Goal: Task Accomplishment & Management: Use online tool/utility

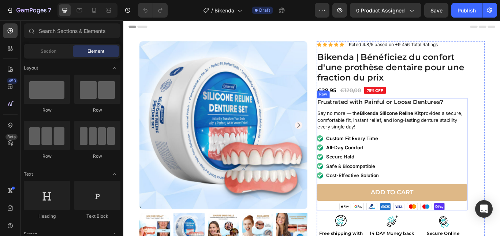
click at [373, 156] on p "Custom Fit Every Time" at bounding box center [390, 158] width 60 height 7
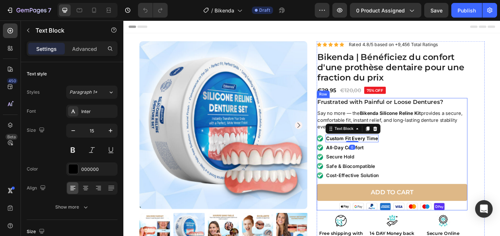
click at [384, 153] on div "Frustrated with Painful or Loose Dentures? Heading Say no more — the Bikenda Si…" at bounding box center [437, 176] width 176 height 131
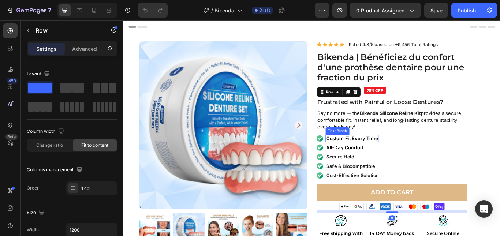
click at [398, 155] on p "Custom Fit Every Time" at bounding box center [390, 158] width 60 height 7
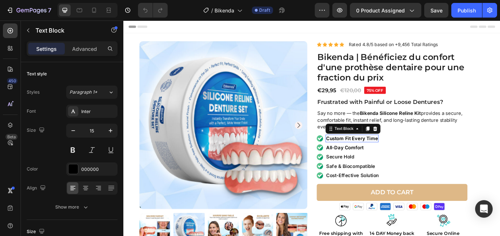
click at [398, 155] on p "Custom Fit Every Time" at bounding box center [390, 158] width 60 height 7
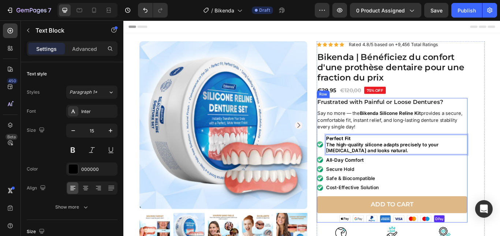
click at [407, 219] on p "Cost-Effective Solution" at bounding box center [391, 215] width 62 height 7
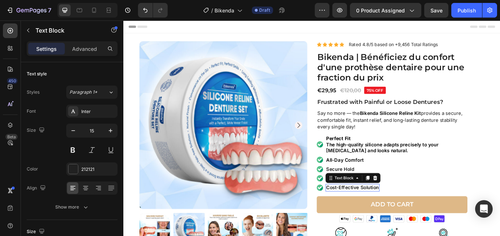
click at [407, 219] on p "Cost-Effective Solution" at bounding box center [391, 215] width 62 height 7
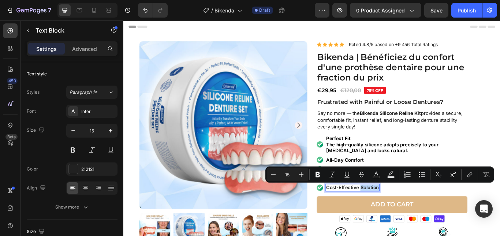
click at [405, 215] on p "Cost-Effective Solution" at bounding box center [391, 215] width 62 height 7
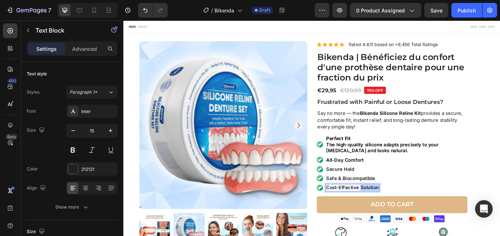
click at [405, 215] on p "Cost-Effective Solution" at bounding box center [391, 215] width 62 height 7
click at [394, 205] on p "Safe & Biocompatible" at bounding box center [388, 204] width 57 height 7
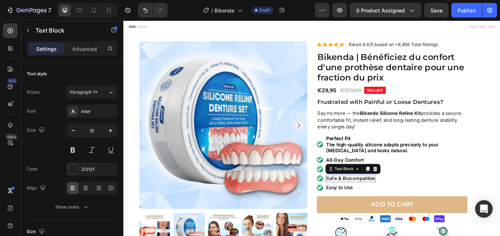
click at [394, 205] on p "Safe & Biocompatible" at bounding box center [388, 204] width 57 height 7
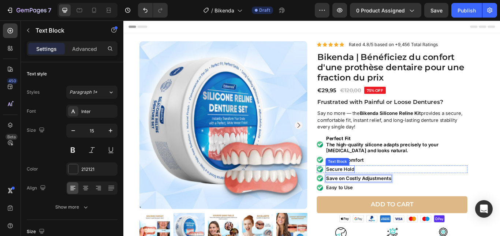
click at [371, 192] on p "Secure Hold" at bounding box center [376, 193] width 33 height 7
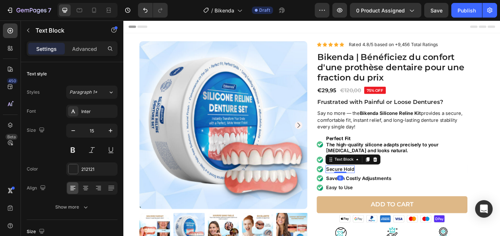
click at [371, 192] on p "Secure Hold" at bounding box center [376, 193] width 33 height 7
click at [376, 181] on p "All-Day Comfort" at bounding box center [382, 183] width 44 height 7
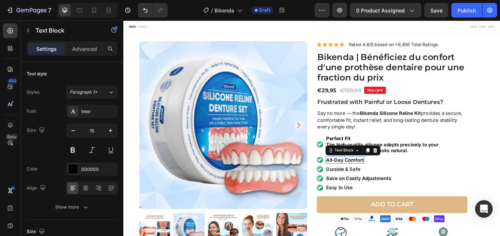
click at [376, 181] on p "All-Day Comfort" at bounding box center [382, 183] width 44 height 7
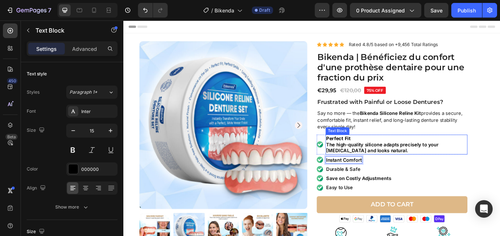
click at [411, 167] on p "Perfect Fit The high-quality silicone adapts precisely to your dental prosthesi…" at bounding box center [442, 166] width 164 height 22
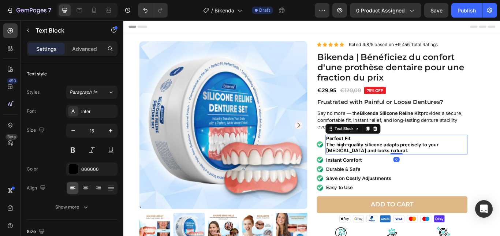
click at [411, 167] on p "Perfect Fit The high-quality silicone adapts precisely to your dental prosthesi…" at bounding box center [442, 166] width 164 height 22
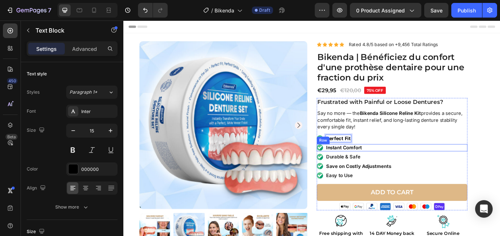
click at [430, 166] on div "Image Instant Comfort Text Block Row" at bounding box center [437, 169] width 176 height 9
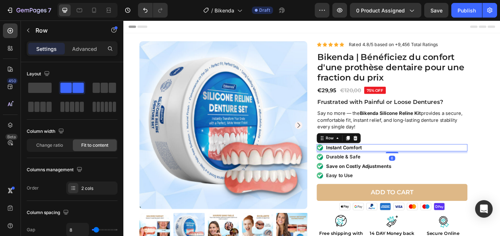
click at [431, 162] on div "Image Perfect Fit Text Block Row" at bounding box center [437, 158] width 176 height 9
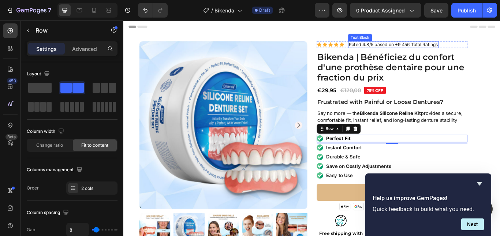
click at [399, 51] on p "Rated 4.8/5 based on +9,456 Total Ratings" at bounding box center [438, 48] width 104 height 7
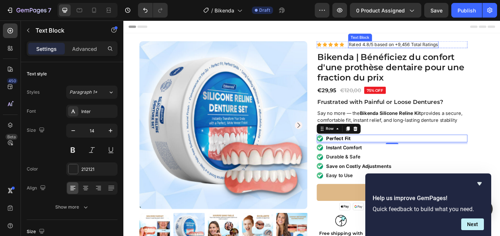
click at [399, 51] on p "Rated 4.8/5 based on +9,456 Total Ratings" at bounding box center [438, 48] width 104 height 7
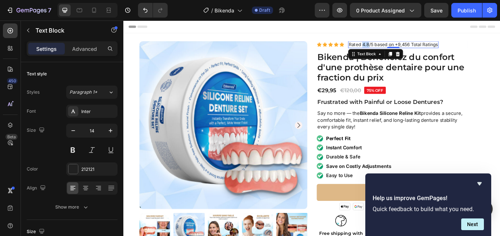
click at [399, 51] on p "Rated 4.8/5 based on +9,456 Total Ratings" at bounding box center [438, 48] width 104 height 7
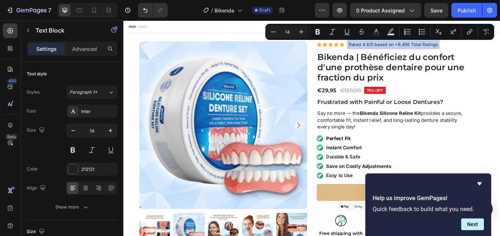
click at [399, 51] on p "Rated 4.8/5 based on +9,456 Total Ratings" at bounding box center [438, 48] width 104 height 7
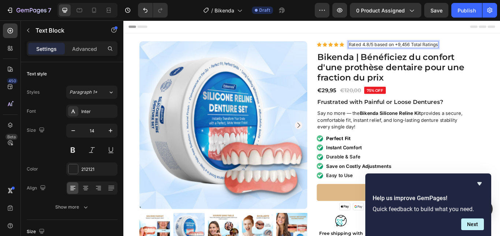
click at [404, 48] on p "Rated 4.8/5 based on +9,456 Total Ratings" at bounding box center [438, 48] width 104 height 7
drag, startPoint x: 387, startPoint y: 48, endPoint x: 410, endPoint y: 51, distance: 23.6
click at [410, 51] on p "Rated 4.8/5 based on +9,456 Total Ratings" at bounding box center [438, 48] width 104 height 7
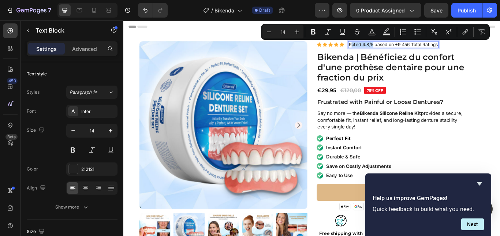
click at [388, 50] on p "Rated 4.8/5 based on +9,456 Total Ratings" at bounding box center [438, 48] width 104 height 7
click at [386, 50] on p "Rated 4.8/5 based on +9,456 Total Ratings" at bounding box center [438, 48] width 104 height 7
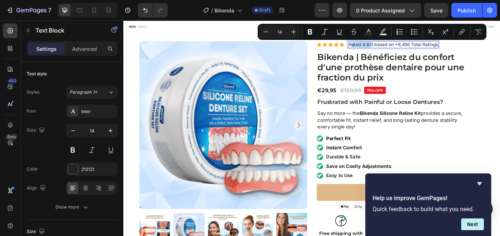
drag, startPoint x: 385, startPoint y: 49, endPoint x: 410, endPoint y: 49, distance: 24.9
click at [410, 49] on p "Rated 4.8/5 based on +9,456 Total Ratings" at bounding box center [438, 48] width 104 height 7
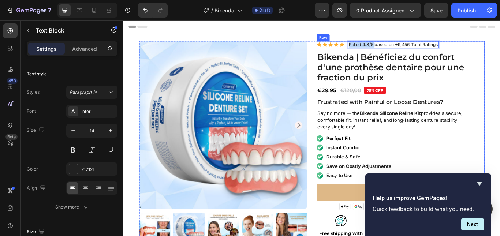
drag, startPoint x: 413, startPoint y: 49, endPoint x: 383, endPoint y: 53, distance: 30.2
click at [383, 53] on div "Icon Icon Icon Icon Icon Icon List Rated 4.8/5 based on +9,456 Total Ratings Te…" at bounding box center [437, 199] width 176 height 308
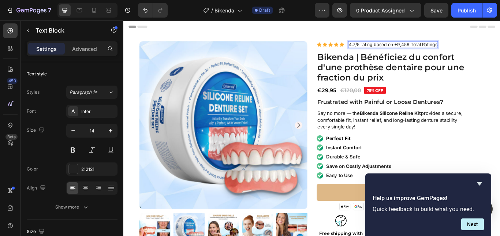
click at [424, 47] on p "4.7/5 rating based on +9,456 Total Ratings" at bounding box center [437, 48] width 103 height 7
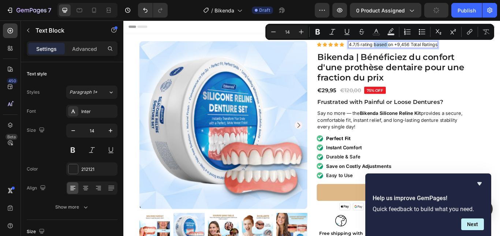
click at [432, 48] on p "4.7/5 rating based on +9,456 Total Ratings" at bounding box center [437, 48] width 103 height 7
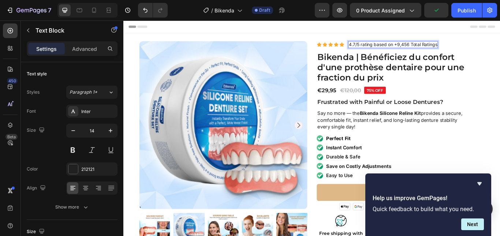
click at [434, 50] on p "4.7/5 rating based on +9,456 Total Ratings" at bounding box center [437, 48] width 103 height 7
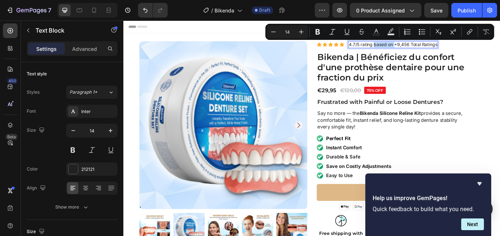
drag, startPoint x: 432, startPoint y: 50, endPoint x: 421, endPoint y: 50, distance: 11.0
click at [421, 50] on p "4.7/5 rating based on +9,456 Total Ratings" at bounding box center [437, 48] width 103 height 7
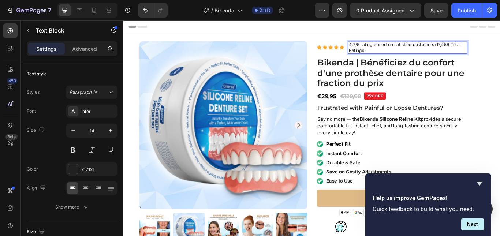
click at [390, 53] on p "4.7/5 rating based on satisfied customers+9,456 Total Ratings" at bounding box center [455, 51] width 138 height 13
click at [397, 50] on p "4.7/5 rating based on satisfied customers+9,456 Total Ratings" at bounding box center [455, 51] width 138 height 13
click at [421, 50] on p "4.7/5 rating based on satisfied customers+9,456 Total Ratings" at bounding box center [455, 51] width 138 height 13
click at [420, 53] on p "4.7/5 rating based on satisfied customers+9,456 Total Ratings" at bounding box center [455, 51] width 138 height 13
click at [500, 49] on p "4.7/5 rating based on satisfied customers+9,456 Total Ratings" at bounding box center [455, 51] width 138 height 13
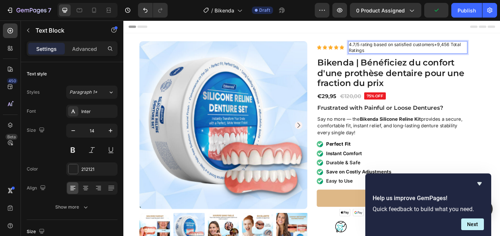
click at [488, 50] on p "4.7/5 rating based on satisfied customers+9,456 Total Ratings" at bounding box center [455, 51] width 138 height 13
click at [75, 135] on button "button" at bounding box center [73, 130] width 13 height 13
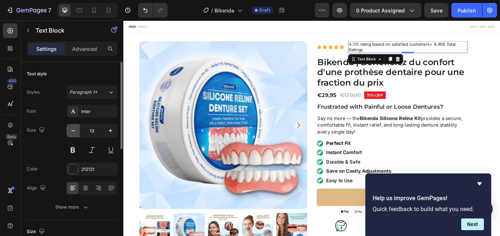
click at [75, 135] on button "button" at bounding box center [73, 130] width 13 height 13
type input "12"
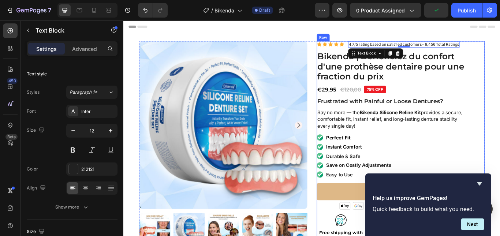
click at [500, 82] on div "Icon Icon Icon Icon Icon Icon List 4.7/5 rating based on satisfied customers+ 9…" at bounding box center [447, 198] width 196 height 307
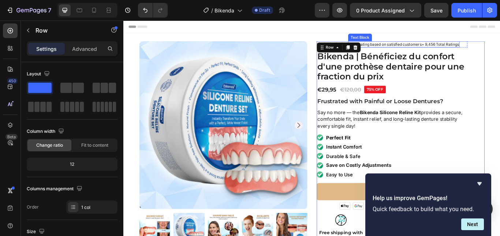
click at [500, 52] on div "4.7/5 rating based on satisfied customers+ 9,456 Total Ratings" at bounding box center [450, 48] width 130 height 7
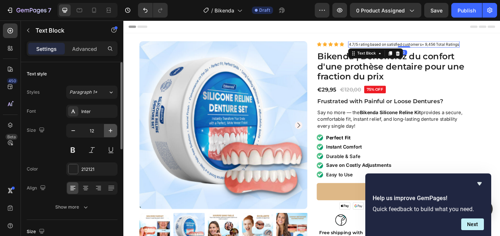
click at [108, 133] on icon "button" at bounding box center [110, 130] width 7 height 7
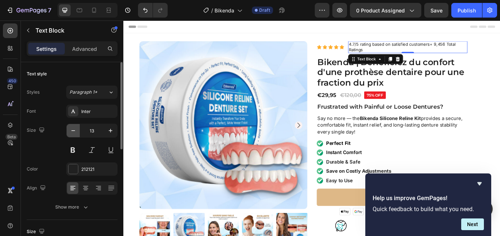
click at [73, 135] on button "button" at bounding box center [73, 130] width 13 height 13
type input "12"
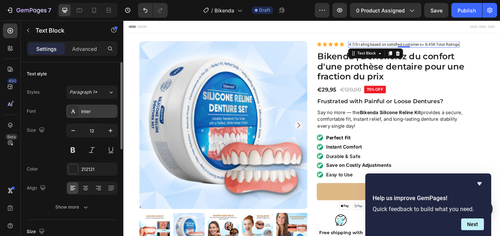
click at [107, 107] on div "Inter" at bounding box center [91, 111] width 51 height 13
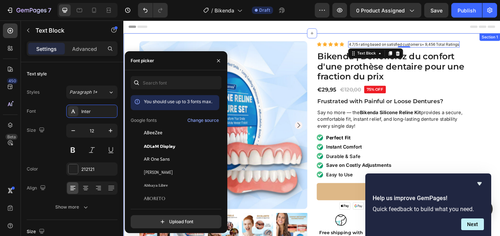
click at [500, 96] on div "Product Images Icon Icon Icon Icon Icon Icon List 4.7/5 rating based on satisfi…" at bounding box center [343, 198] width 432 height 307
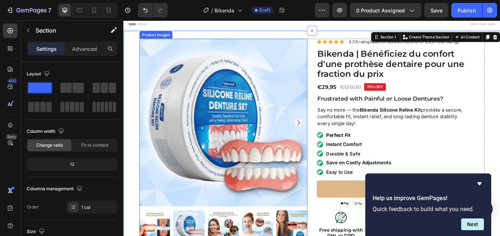
scroll to position [146, 0]
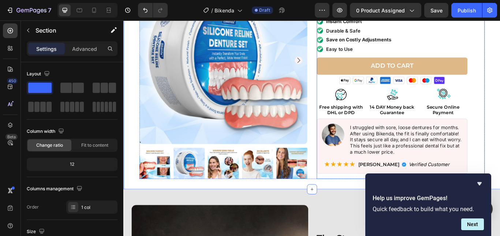
click at [500, 121] on div "Icon Icon Icon Icon Icon Icon List 4.7/5 rating based on satisfied customers+ 9…" at bounding box center [447, 51] width 196 height 307
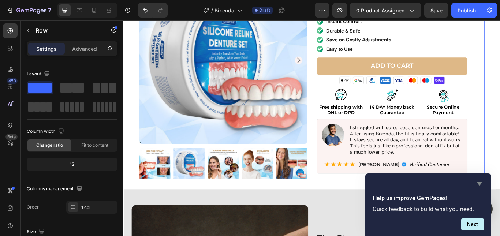
drag, startPoint x: 479, startPoint y: 182, endPoint x: 381, endPoint y: 175, distance: 97.3
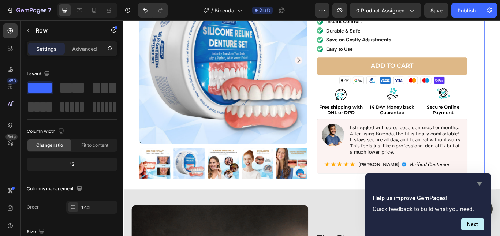
click at [479, 182] on icon "Hide survey" at bounding box center [479, 183] width 4 height 3
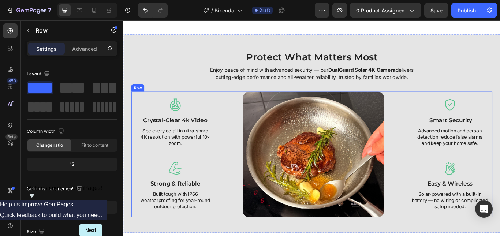
scroll to position [805, 0]
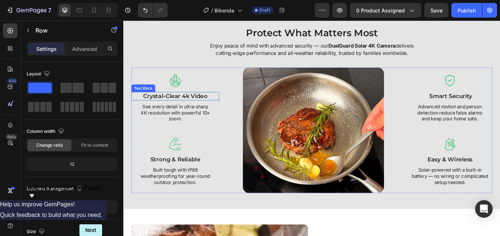
click at [178, 108] on p "crystal-clear 4k video" at bounding box center [183, 109] width 101 height 8
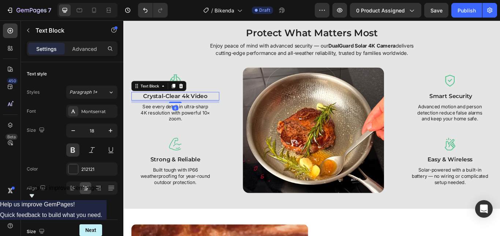
click at [178, 108] on p "crystal-clear 4k video" at bounding box center [183, 109] width 101 height 8
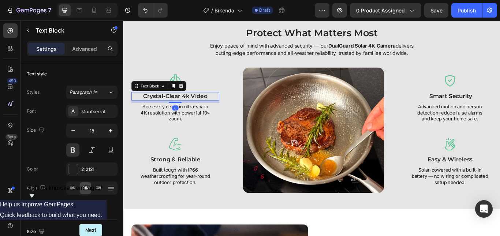
click at [178, 108] on p "crystal-clear 4k video" at bounding box center [183, 109] width 101 height 8
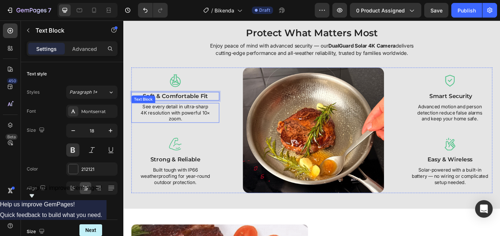
click at [209, 121] on p "See every detail in ultra-sharp 4K resolution with powerful 10× zoom." at bounding box center [183, 129] width 85 height 22
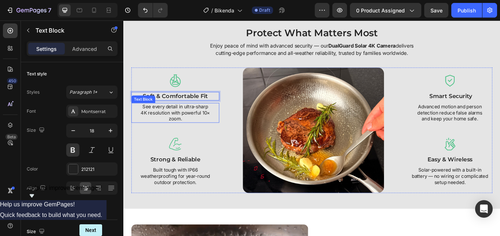
click at [209, 121] on p "See every detail in ultra-sharp 4K resolution with powerful 10× zoom." at bounding box center [183, 129] width 85 height 22
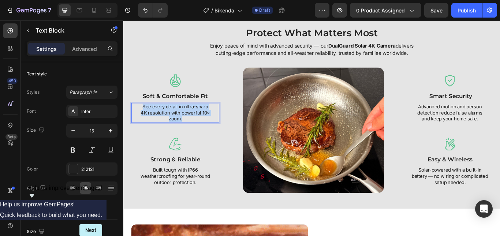
click at [209, 121] on p "See every detail in ultra-sharp 4K resolution with powerful 10× zoom." at bounding box center [183, 129] width 85 height 22
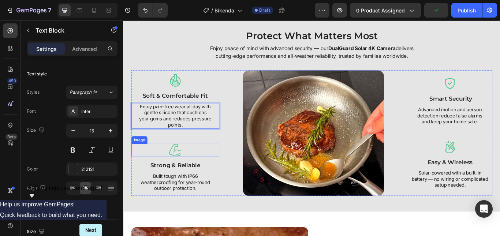
scroll to position [839, 0]
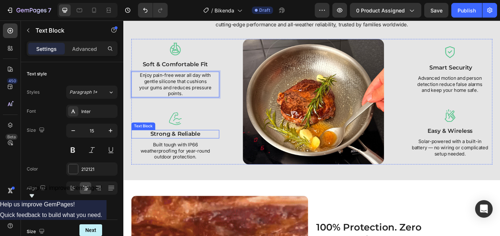
click at [189, 152] on p "strong & reliable" at bounding box center [183, 153] width 101 height 8
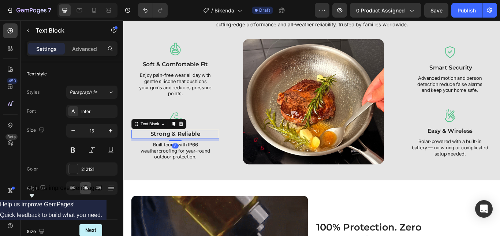
click at [189, 152] on p "strong & reliable" at bounding box center [183, 153] width 101 height 8
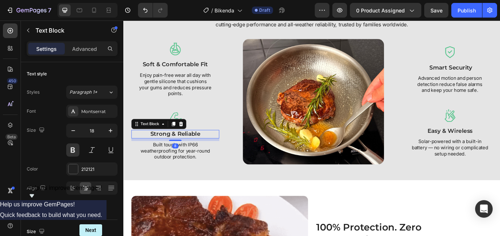
click at [189, 152] on p "strong & reliable" at bounding box center [183, 153] width 101 height 8
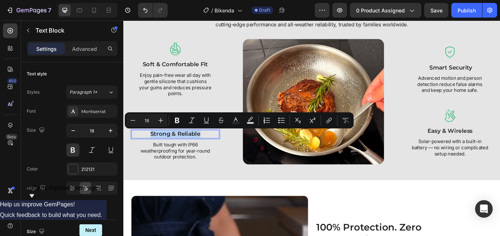
copy p "strong & reliable"
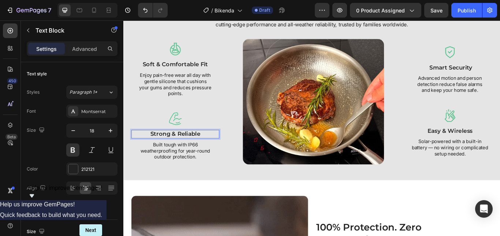
click at [178, 150] on p "strong & reliable" at bounding box center [183, 153] width 101 height 8
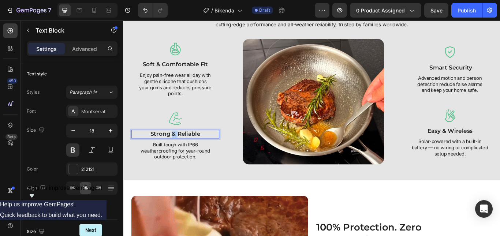
click at [178, 150] on p "strong & reliable" at bounding box center [183, 153] width 101 height 8
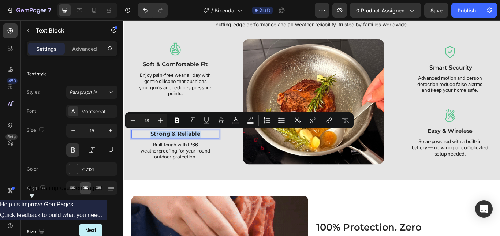
click at [178, 150] on p "strong & reliable" at bounding box center [183, 153] width 101 height 8
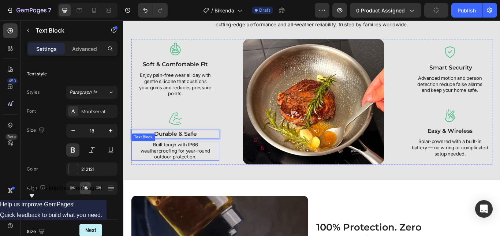
click at [191, 172] on p "Built tough with IP66 weatherproofing for year-round outdoor protection." at bounding box center [183, 173] width 85 height 22
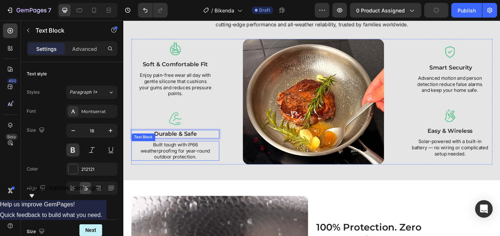
click at [191, 172] on p "Built tough with IP66 weatherproofing for year-round outdoor protection." at bounding box center [183, 173] width 85 height 22
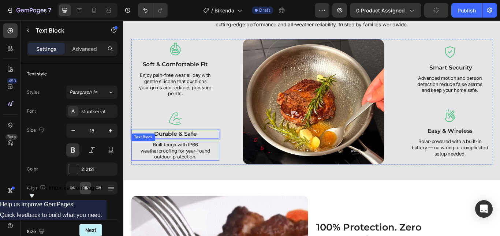
click at [191, 172] on p "Built tough with IP66 weatherproofing for year-round outdoor protection." at bounding box center [183, 173] width 85 height 22
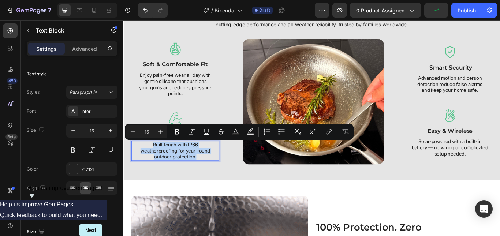
scroll to position [835, 0]
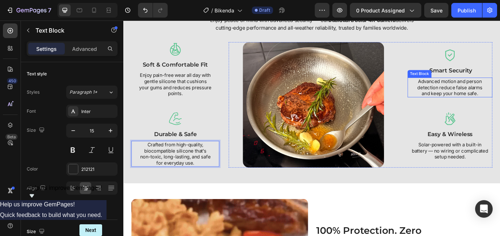
click at [475, 104] on p "Advanced motion and person detection reduce false alarms and keep your home saf…" at bounding box center [504, 99] width 86 height 22
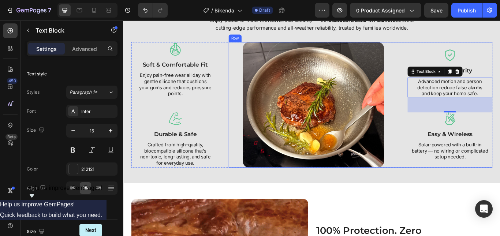
click at [500, 83] on p "smart security" at bounding box center [503, 79] width 97 height 8
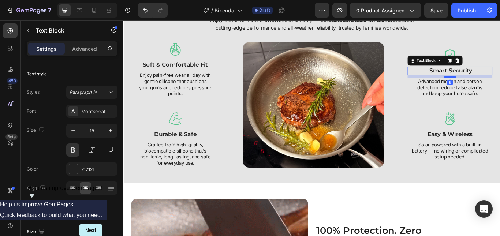
click at [500, 83] on p "smart security" at bounding box center [503, 79] width 97 height 8
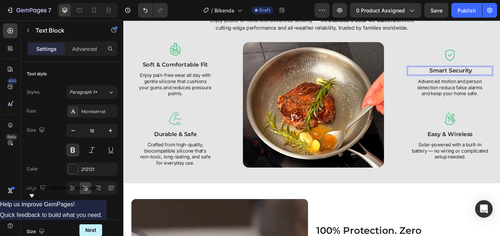
click at [500, 81] on p "smart security" at bounding box center [503, 79] width 97 height 8
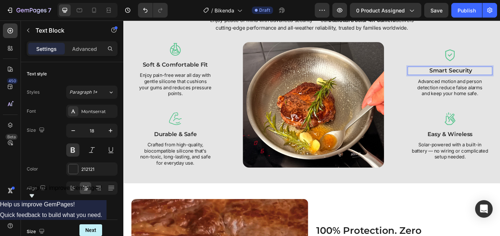
click at [500, 81] on p "smart security" at bounding box center [503, 79] width 97 height 8
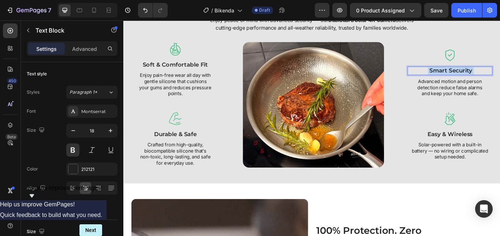
drag, startPoint x: 525, startPoint y: 80, endPoint x: 481, endPoint y: 81, distance: 43.6
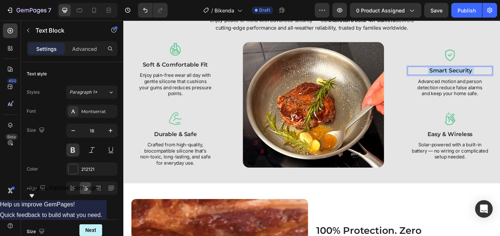
click at [481, 81] on strong "smart security" at bounding box center [505, 79] width 50 height 8
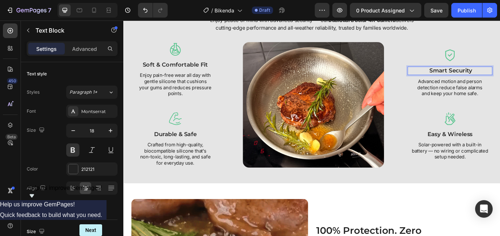
click at [481, 81] on strong "smart security" at bounding box center [505, 79] width 50 height 8
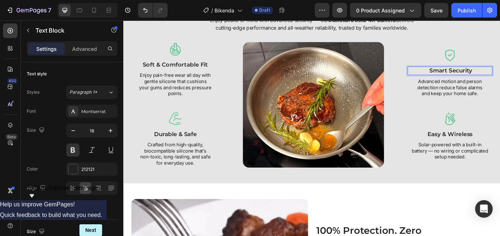
click at [481, 80] on strong "smart security" at bounding box center [505, 79] width 50 height 8
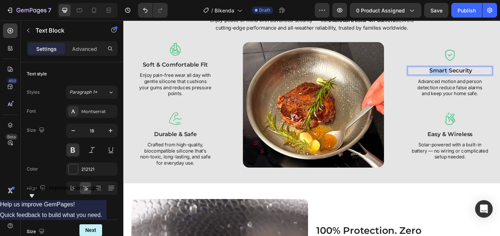
click at [481, 80] on strong "smart security" at bounding box center [505, 79] width 50 height 8
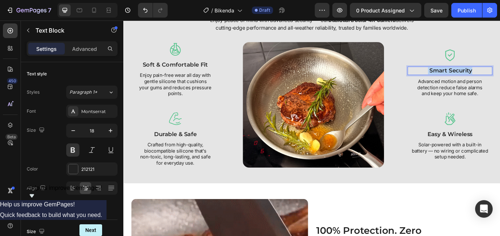
click at [481, 80] on strong "smart security" at bounding box center [505, 79] width 50 height 8
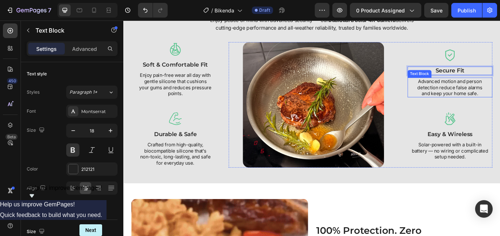
click at [496, 104] on p "Advanced motion and person detection reduce false alarms and keep your home saf…" at bounding box center [504, 99] width 86 height 22
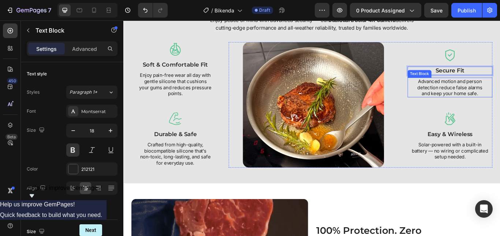
click at [496, 104] on p "Advanced motion and person detection reduce false alarms and keep your home saf…" at bounding box center [504, 99] width 86 height 22
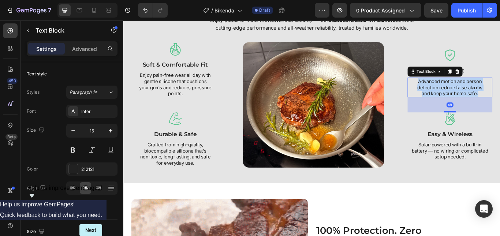
click at [496, 104] on p "Advanced motion and person detection reduce false alarms and keep your home saf…" at bounding box center [504, 99] width 86 height 22
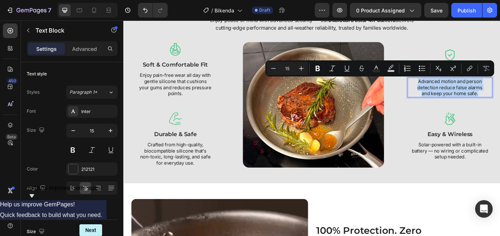
scroll to position [832, 0]
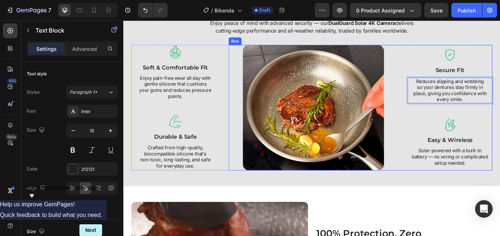
click at [448, 130] on div "Image Image Secure Fit Text Block Reduces slipping and wobbling so your denture…" at bounding box center [400, 122] width 308 height 146
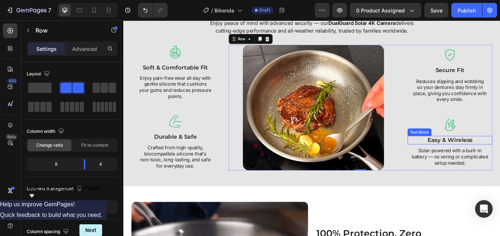
click at [496, 155] on div "easy & wireless" at bounding box center [504, 160] width 99 height 10
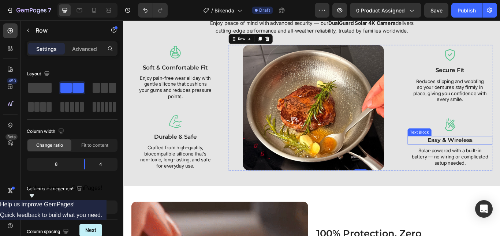
click at [496, 155] on div "easy & wireless" at bounding box center [504, 160] width 99 height 10
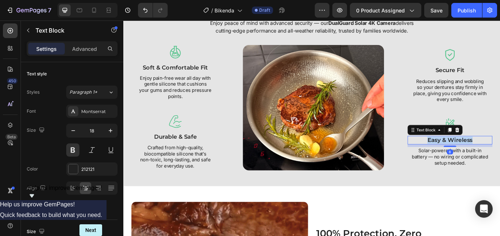
click at [496, 155] on div "easy & wireless" at bounding box center [504, 160] width 99 height 10
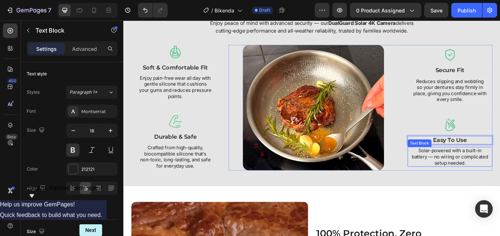
click at [500, 181] on p "Solar-powered with a built-in battery — no wiring or complicated setup needed." at bounding box center [503, 180] width 89 height 22
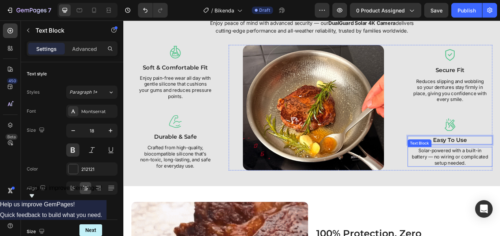
click at [500, 181] on p "Solar-powered with a built-in battery — no wiring or complicated setup needed." at bounding box center [503, 180] width 89 height 22
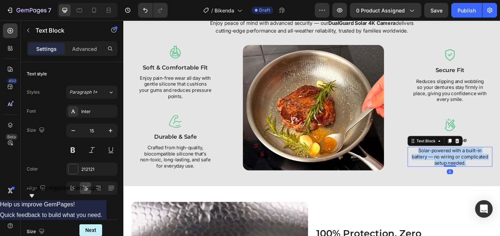
click at [500, 181] on p "Solar-powered with a built-in battery — no wiring or complicated setup needed." at bounding box center [503, 180] width 89 height 22
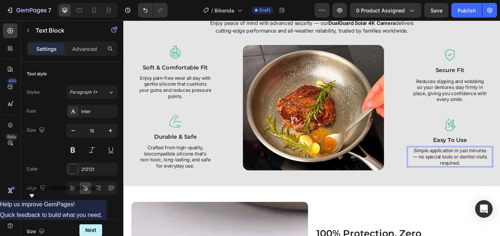
click at [466, 179] on p "Simple application in just minutes — no special tools or dentist visits require…" at bounding box center [503, 180] width 89 height 22
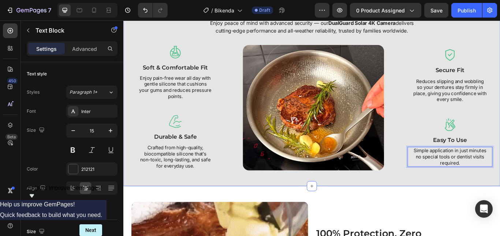
click at [396, 209] on div "Protect What Matters Most Heading Enjoy peace of mind with advanced security — …" at bounding box center [342, 97] width 439 height 231
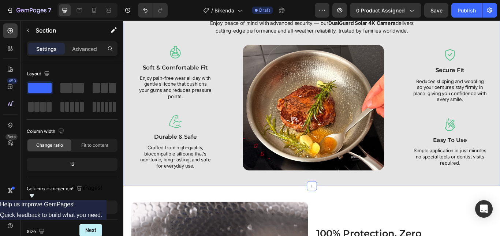
click at [155, 39] on div "Protect What Matters Most Heading Enjoy peace of mind with advanced security — …" at bounding box center [343, 98] width 432 height 195
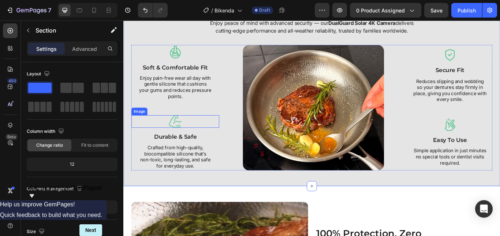
click at [184, 141] on img at bounding box center [183, 138] width 15 height 15
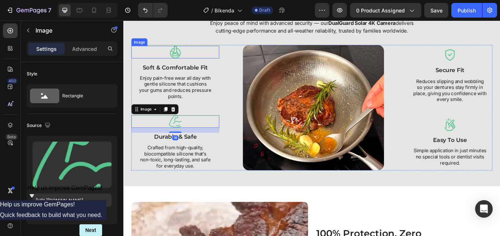
click at [186, 63] on img at bounding box center [183, 57] width 15 height 15
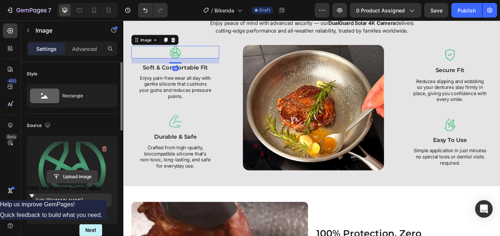
click at [76, 174] on input "file" at bounding box center [72, 177] width 51 height 12
click at [74, 172] on input "file" at bounding box center [72, 177] width 51 height 12
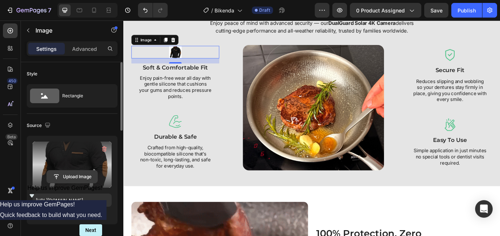
click at [69, 175] on input "file" at bounding box center [72, 177] width 51 height 12
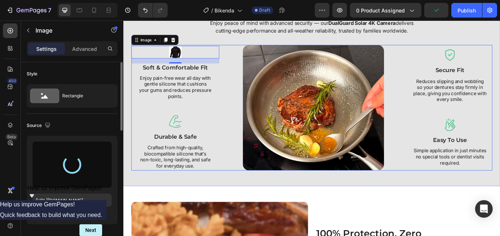
type input "https://cdn.shopify.com/s/files/1/0808/8620/2710/files/gempages_585570282693985…"
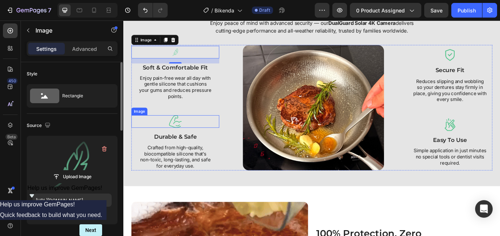
click at [182, 135] on img at bounding box center [183, 138] width 15 height 15
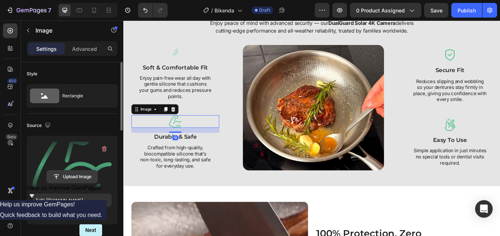
click at [79, 175] on input "file" at bounding box center [72, 177] width 51 height 12
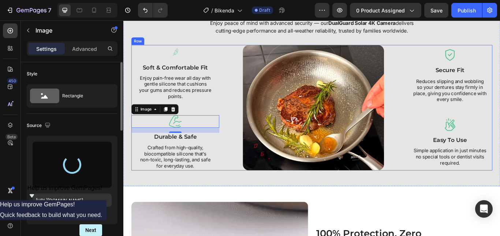
type input "https://cdn.shopify.com/s/files/1/0808/8620/2710/files/gempages_585570282693985…"
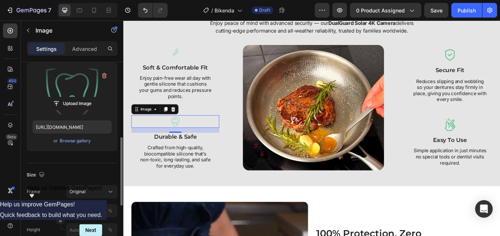
scroll to position [110, 0]
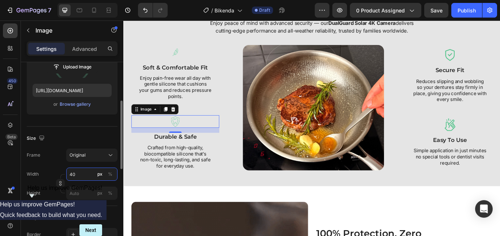
click at [83, 171] on input "40" at bounding box center [91, 174] width 51 height 13
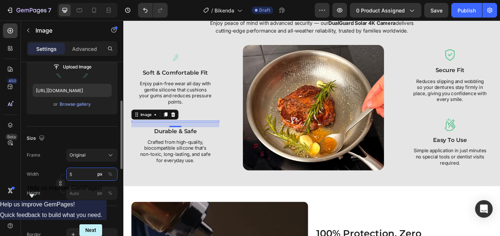
type input "50"
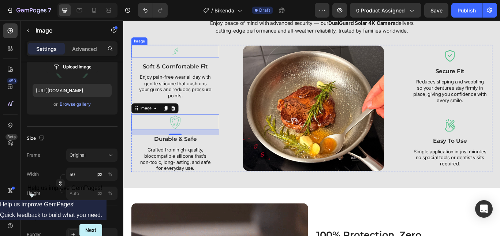
click at [178, 57] on img at bounding box center [183, 56] width 15 height 15
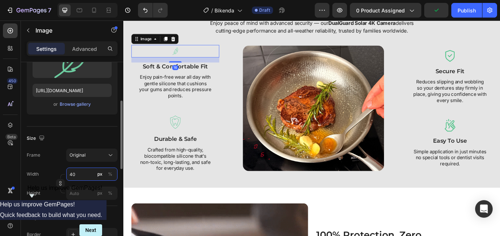
click at [83, 175] on input "40" at bounding box center [91, 174] width 51 height 13
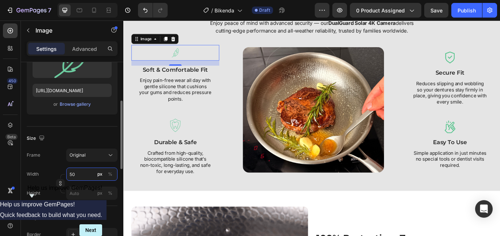
type input "5"
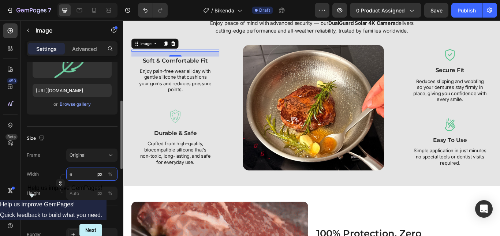
type input "60"
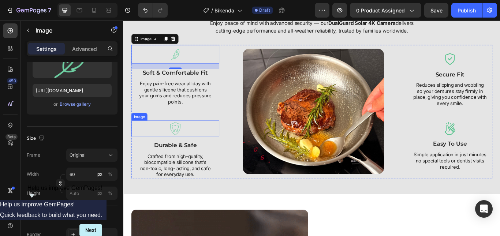
click at [183, 149] on img at bounding box center [184, 146] width 18 height 18
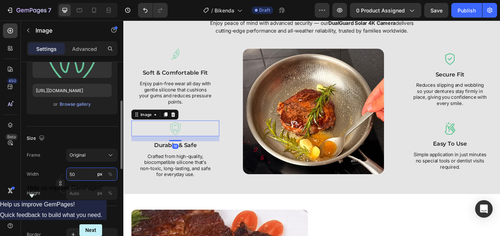
click at [87, 177] on input "50" at bounding box center [91, 174] width 51 height 13
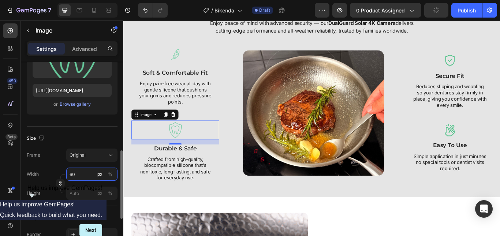
scroll to position [146, 0]
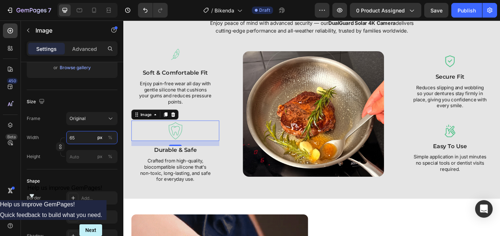
type input "6"
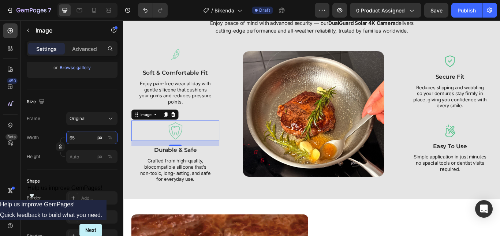
type input "6"
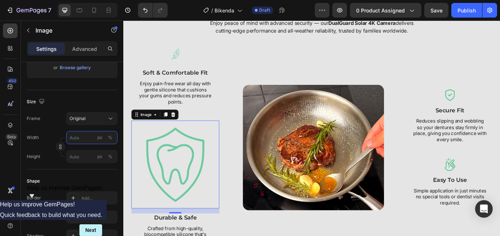
type input "6"
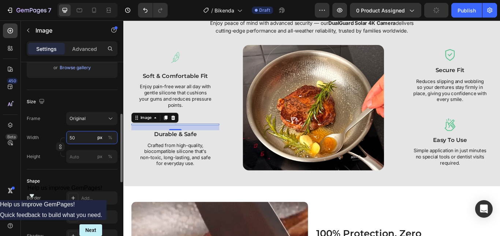
click at [90, 138] on input "50" at bounding box center [91, 137] width 51 height 13
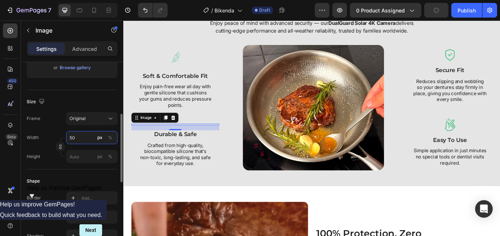
type input "5"
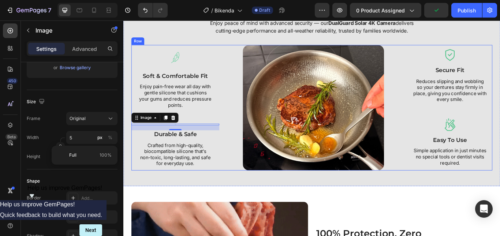
click at [212, 130] on div "Image Soft & Comfortable Fit Text Block Enjoy pain-free wear all day with gentl…" at bounding box center [184, 122] width 103 height 146
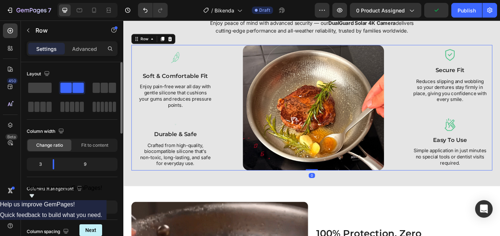
scroll to position [795, 0]
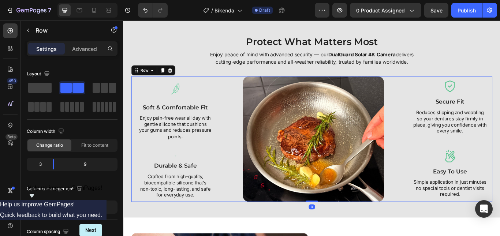
click at [179, 174] on div "Image Soft & Comfortable Fit Text Block Enjoy pain-free wear all day with gentl…" at bounding box center [184, 159] width 103 height 146
click at [187, 178] on div at bounding box center [184, 179] width 103 height 2
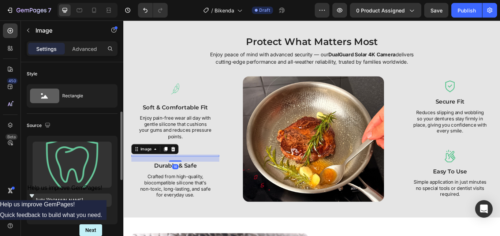
scroll to position [73, 0]
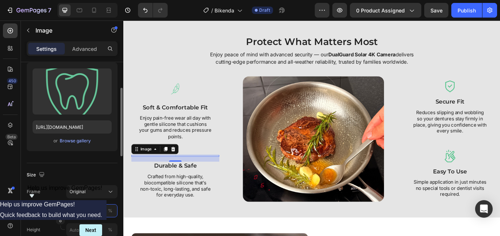
click at [77, 209] on input "5" at bounding box center [91, 210] width 51 height 13
type input "50"
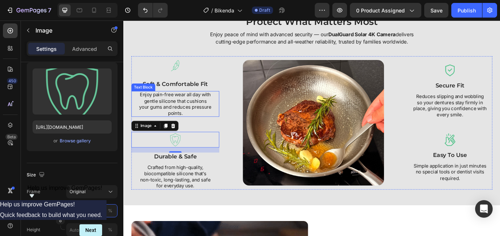
scroll to position [832, 0]
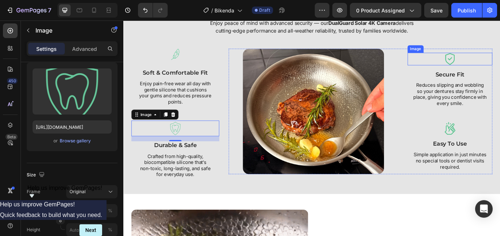
click at [498, 71] on img at bounding box center [504, 65] width 15 height 15
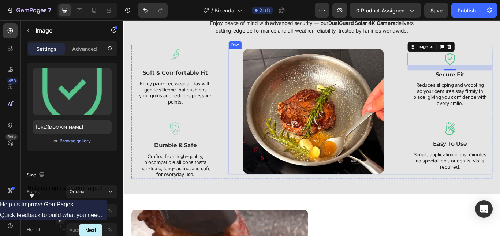
click at [455, 134] on div "Image 16 Secure Fit Text Block Reduces slipping and wobbling so your dentures s…" at bounding box center [504, 126] width 99 height 146
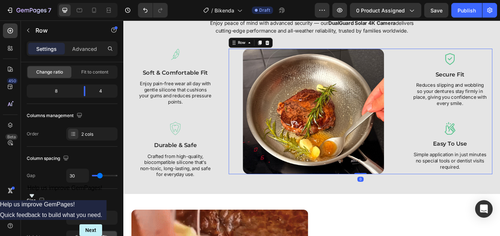
scroll to position [0, 0]
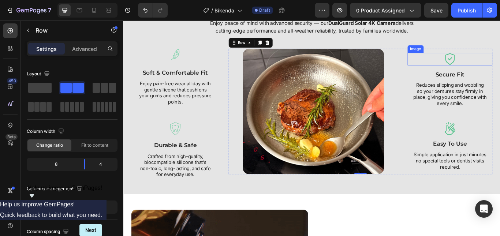
click at [500, 65] on img at bounding box center [504, 65] width 15 height 15
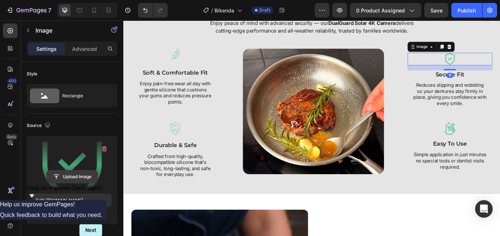
click at [75, 174] on input "file" at bounding box center [72, 177] width 51 height 12
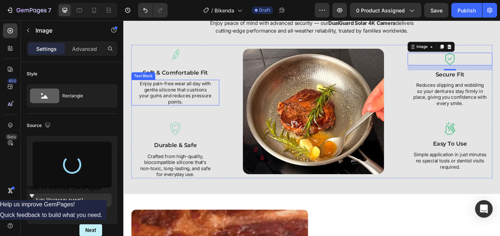
type input "https://cdn.shopify.com/s/files/1/0808/8620/2710/files/gempages_585570282693985…"
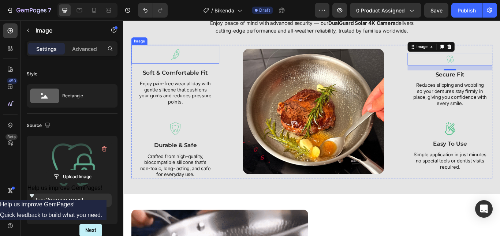
click at [186, 68] on img at bounding box center [184, 60] width 22 height 22
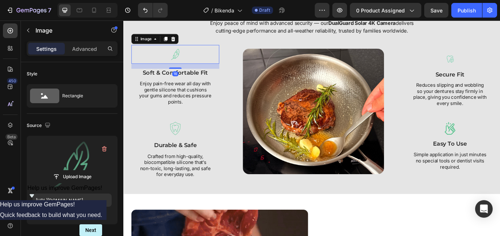
scroll to position [73, 0]
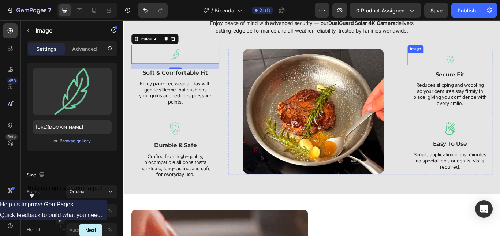
click at [500, 67] on img at bounding box center [504, 65] width 15 height 15
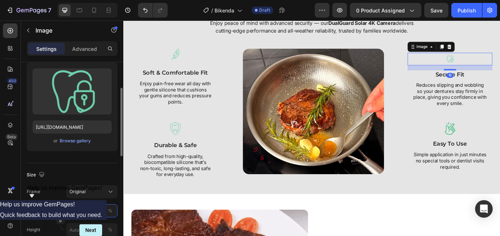
click at [86, 208] on input "40" at bounding box center [91, 210] width 51 height 13
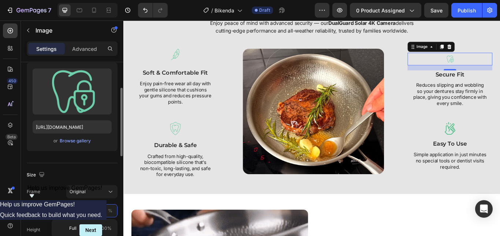
type input "50"
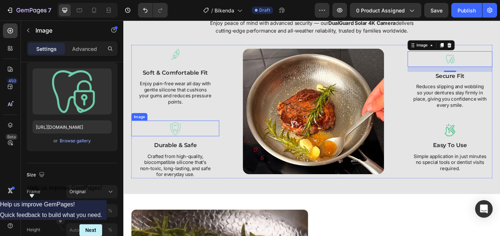
click at [187, 152] on img at bounding box center [184, 146] width 18 height 18
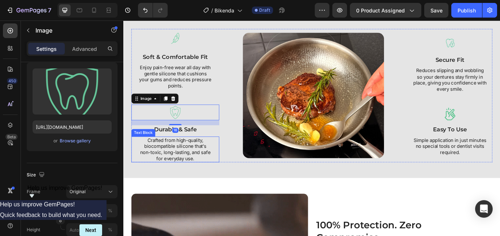
scroll to position [868, 0]
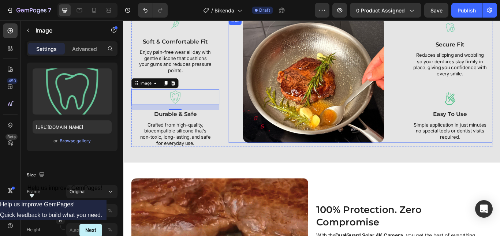
click at [497, 100] on div "Image Secure Fit Text Block Reduces slipping and wobbling so your dentures stay…" at bounding box center [504, 90] width 99 height 146
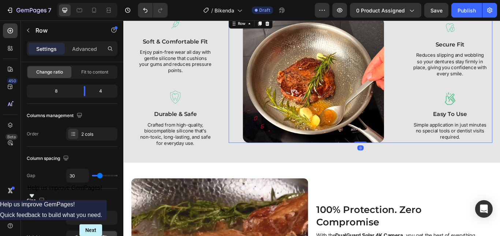
scroll to position [0, 0]
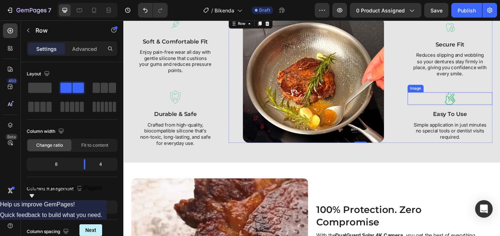
click at [500, 113] on div at bounding box center [504, 111] width 99 height 15
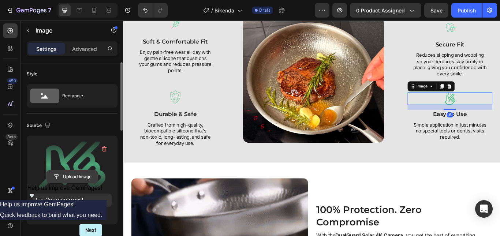
click at [83, 170] on div "Upload Image" at bounding box center [72, 165] width 79 height 46
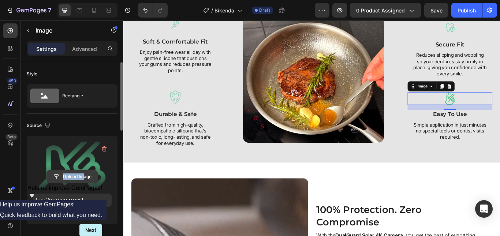
click at [88, 177] on input "file" at bounding box center [72, 177] width 51 height 12
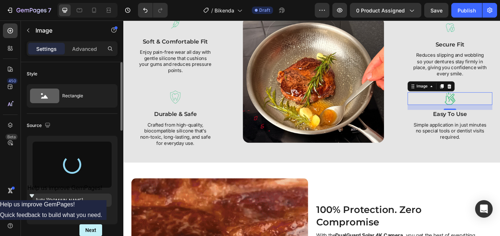
scroll to position [37, 0]
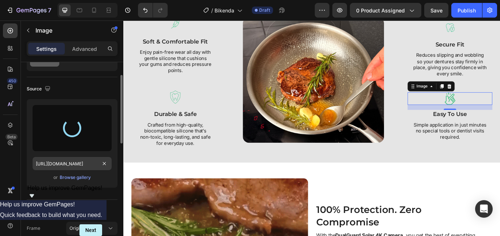
type input "[URL][DOMAIN_NAME]"
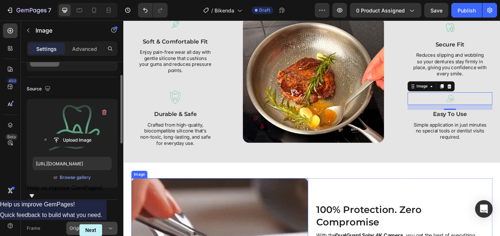
scroll to position [110, 0]
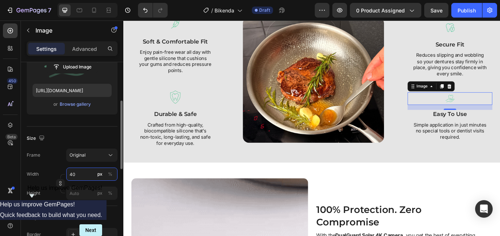
click at [88, 179] on input "40" at bounding box center [91, 174] width 51 height 13
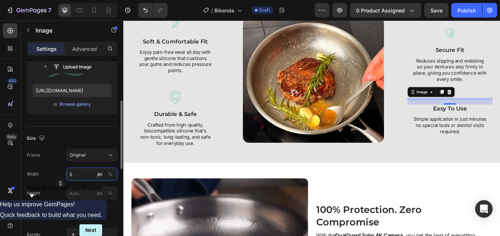
type input "50"
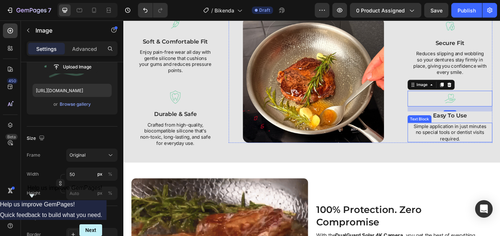
click at [455, 137] on div "Text Block" at bounding box center [469, 135] width 28 height 9
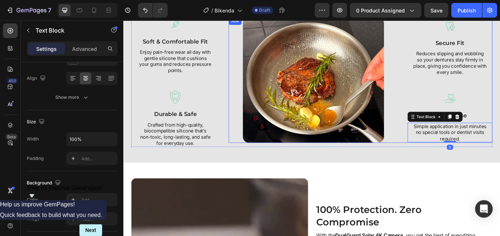
scroll to position [0, 0]
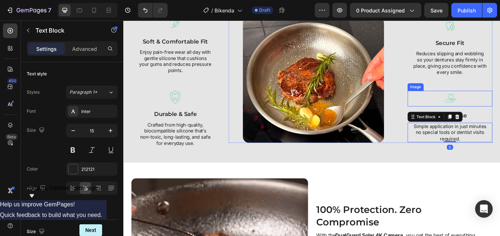
click at [500, 120] on div at bounding box center [504, 112] width 99 height 18
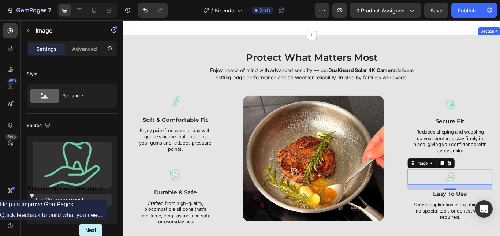
scroll to position [795, 0]
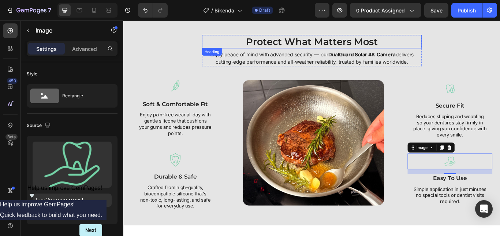
click at [307, 42] on h2 "Protect What Matters Most" at bounding box center [343, 45] width 256 height 16
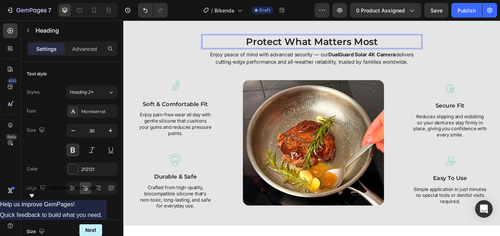
click at [307, 42] on p "Protect What Matters Most" at bounding box center [343, 45] width 255 height 14
click at [284, 49] on p "Protect What Matters Most" at bounding box center [343, 45] width 255 height 14
click at [283, 45] on p "Protect What Matters Most" at bounding box center [343, 45] width 255 height 14
click at [274, 44] on p "aWhat Matters Most" at bounding box center [343, 45] width 255 height 14
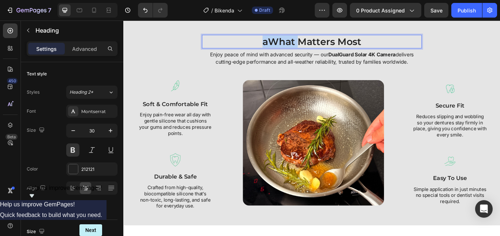
click at [274, 44] on p "aWhat Matters Most" at bounding box center [343, 45] width 255 height 14
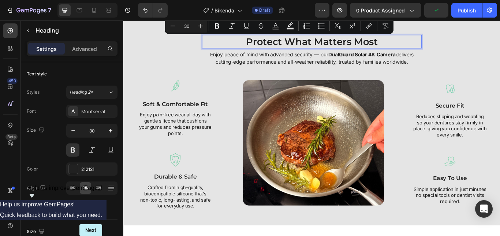
click at [243, 46] on p "Protect What Matters Most" at bounding box center [343, 45] width 255 height 14
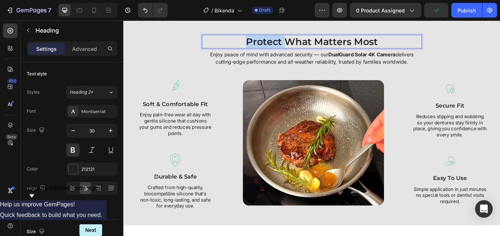
click at [243, 46] on p "Protect What Matters Most" at bounding box center [343, 45] width 255 height 14
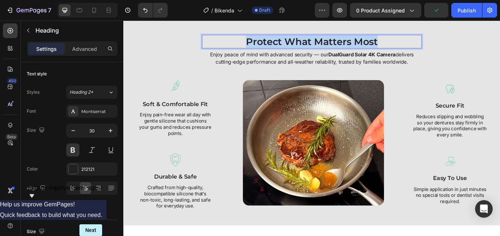
click at [243, 46] on p "Protect What Matters Most" at bounding box center [343, 45] width 255 height 14
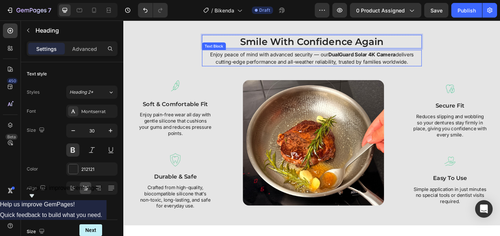
click at [231, 63] on p "Enjoy peace of mind with advanced security — our DualGuard Solar 4K Camera deli…" at bounding box center [343, 65] width 255 height 18
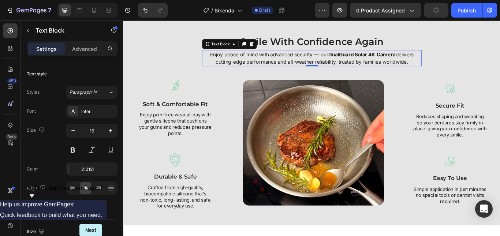
click at [231, 63] on p "Enjoy peace of mind with advanced security — our DualGuard Solar 4K Camera deli…" at bounding box center [343, 65] width 255 height 18
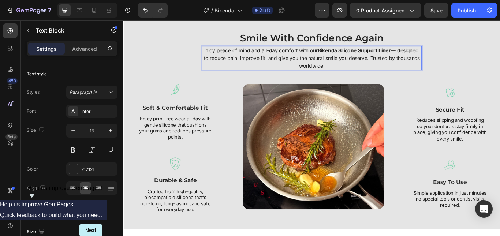
scroll to position [759, 0]
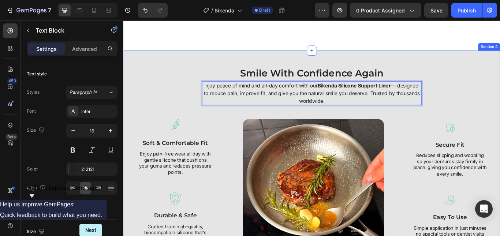
click at [175, 76] on div "Smile With Confidence Again Heading njoy peace of mind and all-day comfort with…" at bounding box center [343, 180] width 432 height 213
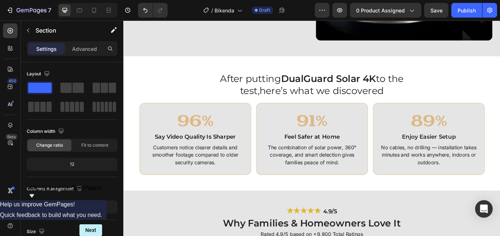
scroll to position [1491, 0]
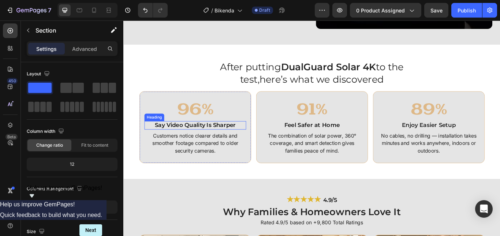
click at [177, 144] on h2 "Say Video Quality Is Sharper" at bounding box center [207, 143] width 119 height 10
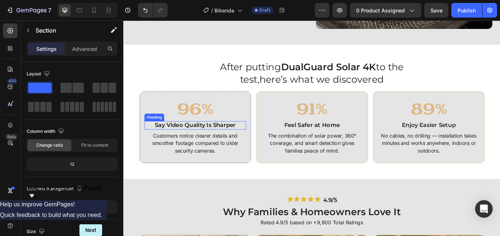
click at [177, 144] on h2 "Say Video Quality Is Sharper" at bounding box center [207, 143] width 119 height 10
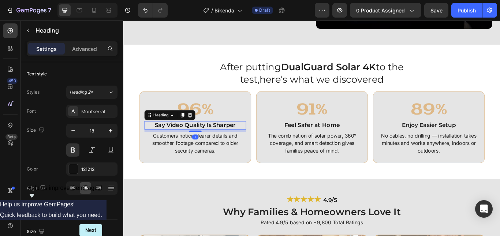
click at [177, 144] on p "Say Video Quality Is Sharper" at bounding box center [206, 143] width 117 height 8
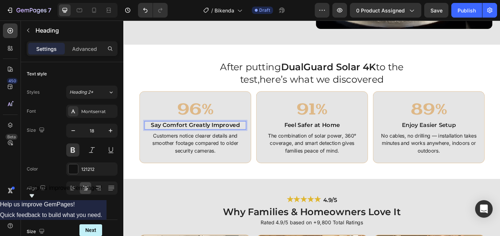
click at [209, 161] on p "Customers notice clearer details and smoother footage compared to older securit…" at bounding box center [206, 164] width 117 height 26
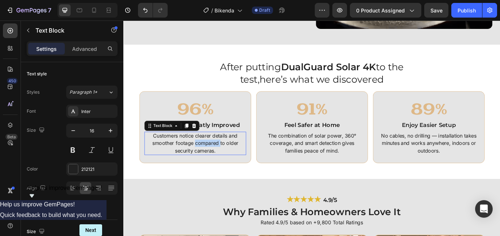
click at [208, 161] on p "Customers notice clearer details and smoother footage compared to older securit…" at bounding box center [206, 164] width 117 height 26
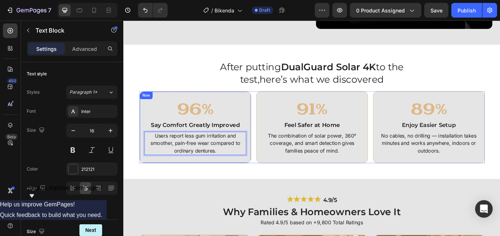
click at [206, 118] on h2 "96%" at bounding box center [207, 125] width 119 height 25
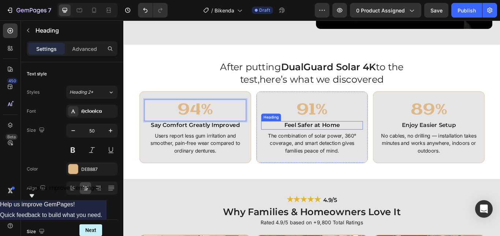
click at [318, 140] on h2 "Feel Safer at Home" at bounding box center [343, 143] width 119 height 10
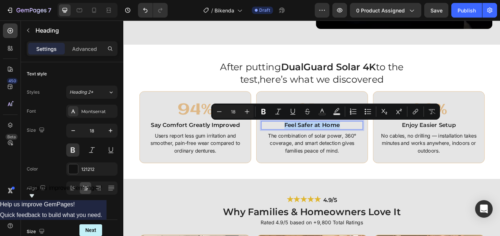
click at [300, 141] on p "Feel Safer at Home" at bounding box center [342, 143] width 117 height 8
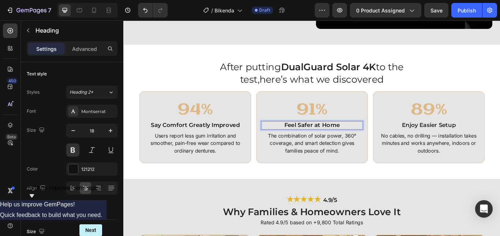
click at [300, 141] on p "Feel Safer at Home" at bounding box center [342, 143] width 117 height 8
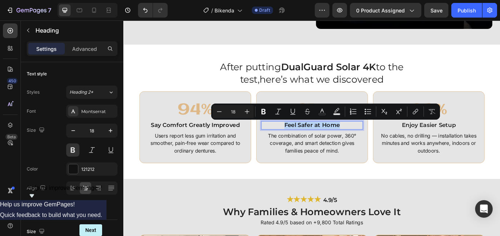
click at [307, 137] on h2 "91%" at bounding box center [343, 125] width 119 height 25
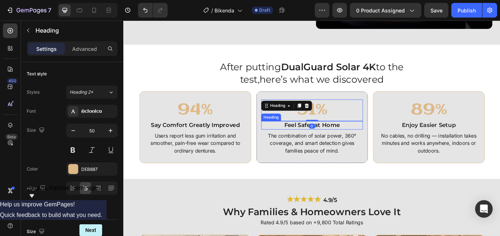
click at [309, 139] on p "Feel Safer at Home" at bounding box center [342, 143] width 117 height 8
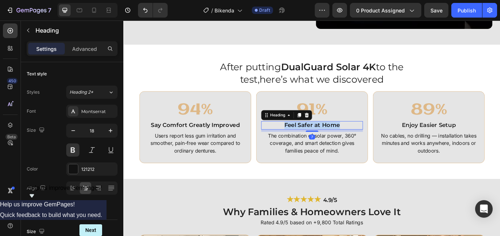
click at [309, 139] on p "Feel Safer at Home" at bounding box center [342, 143] width 117 height 8
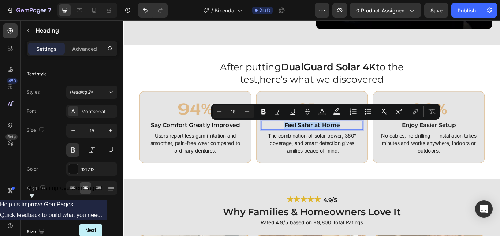
click at [293, 140] on p "Feel Safer at Home" at bounding box center [342, 143] width 117 height 8
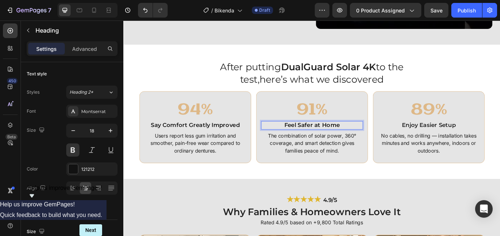
click at [294, 142] on p "Feel Safer at Home" at bounding box center [342, 143] width 117 height 8
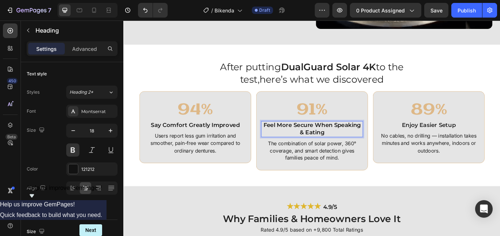
click at [327, 152] on p "Feel More Secure When Speaking & Eating" at bounding box center [342, 147] width 117 height 17
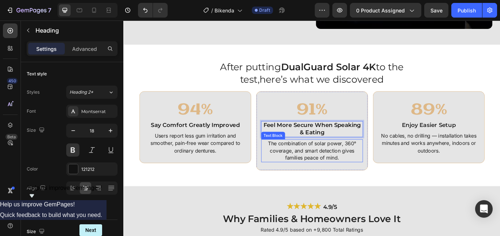
click at [336, 182] on p "The combination of solar power, 360° coverage, and smart detection gives famili…" at bounding box center [342, 173] width 117 height 26
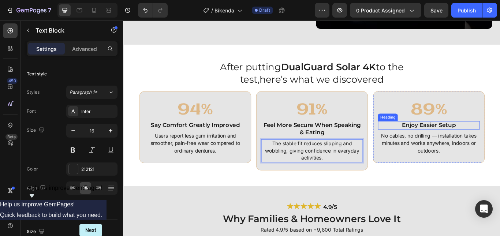
click at [459, 139] on h2 "Enjoy Easier Setup" at bounding box center [479, 143] width 119 height 10
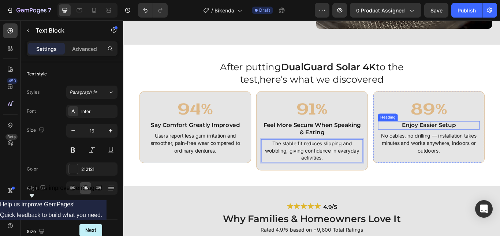
click at [459, 139] on h2 "Enjoy Easier Setup" at bounding box center [479, 143] width 119 height 10
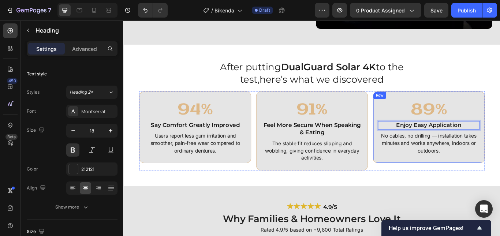
click at [441, 173] on p "No cables, no drilling — installation takes minutes and works anywhere, indoors…" at bounding box center [479, 164] width 117 height 26
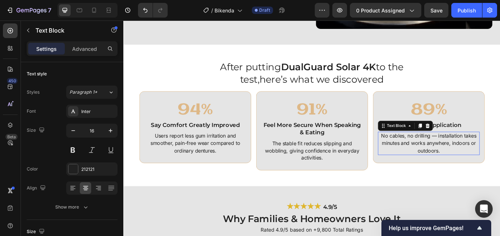
click at [442, 163] on p "No cables, no drilling — installation takes minutes and works anywhere, indoors…" at bounding box center [479, 164] width 117 height 26
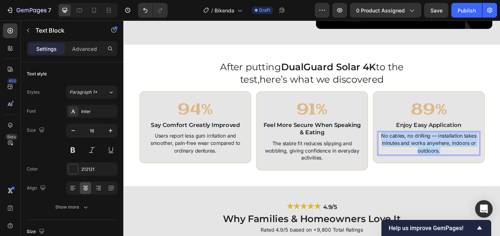
click at [442, 163] on p "No cables, no drilling — installation takes minutes and works anywhere, indoors…" at bounding box center [479, 164] width 117 height 26
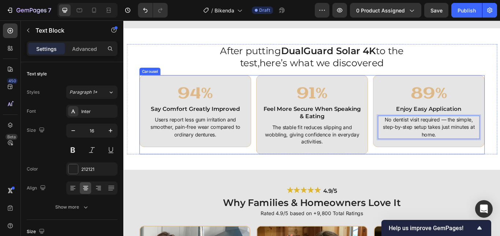
scroll to position [1527, 0]
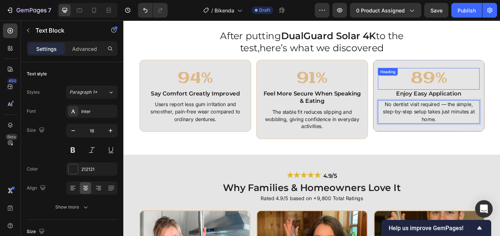
click at [466, 81] on h2 "89%" at bounding box center [479, 88] width 119 height 25
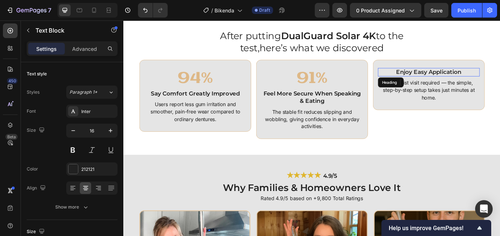
click at [466, 81] on p "Enjoy Easy Application" at bounding box center [479, 81] width 117 height 8
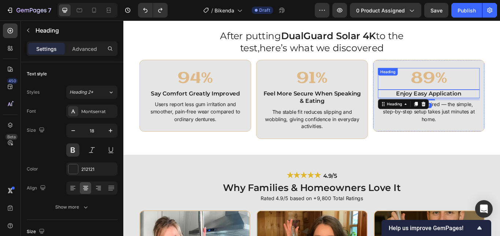
click at [470, 85] on h2 "89%" at bounding box center [479, 88] width 119 height 25
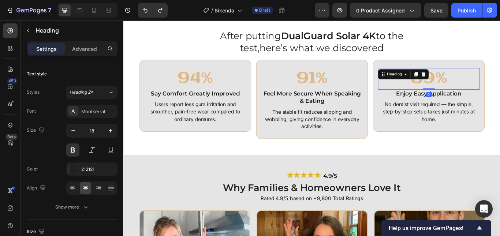
click at [471, 85] on icon at bounding box center [473, 83] width 5 height 5
click at [470, 101] on h2 "Enjoy Easy Application" at bounding box center [479, 106] width 119 height 10
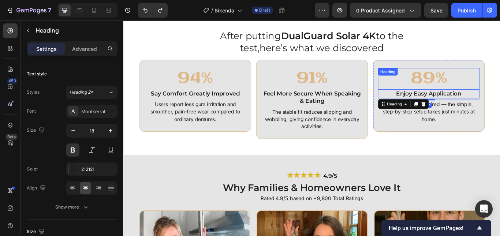
click at [499, 90] on h2 "89%" at bounding box center [479, 88] width 119 height 25
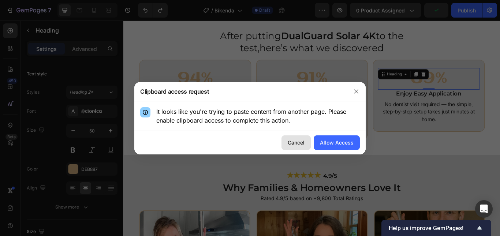
click at [299, 138] on button "Cancel" at bounding box center [296, 142] width 29 height 15
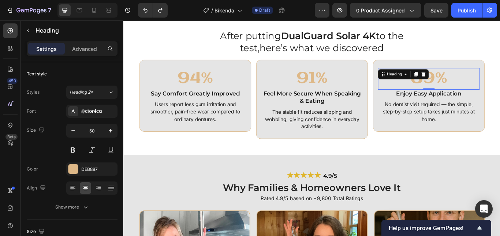
click at [492, 87] on h2 "89%" at bounding box center [479, 88] width 119 height 25
click at [492, 87] on p "89%" at bounding box center [479, 89] width 117 height 24
drag, startPoint x: 492, startPoint y: 87, endPoint x: 485, endPoint y: 86, distance: 6.6
click at [487, 86] on p "89%" at bounding box center [479, 89] width 117 height 24
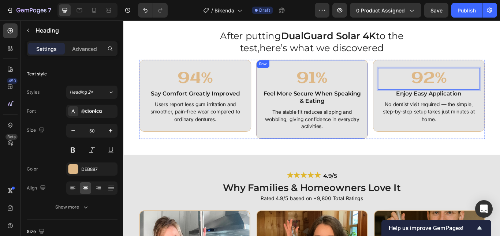
click at [325, 83] on h2 "91%" at bounding box center [343, 88] width 119 height 25
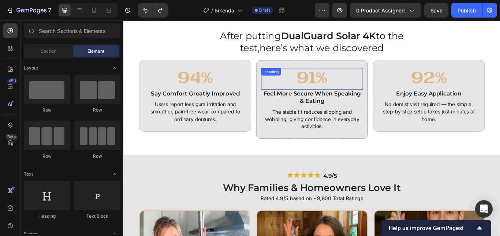
click at [359, 87] on h2 "91%" at bounding box center [343, 88] width 119 height 25
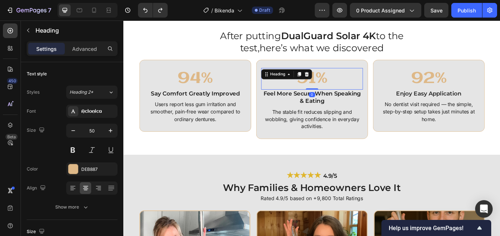
click at [359, 86] on h2 "91%" at bounding box center [343, 88] width 119 height 25
click at [359, 86] on p "91%" at bounding box center [342, 89] width 117 height 24
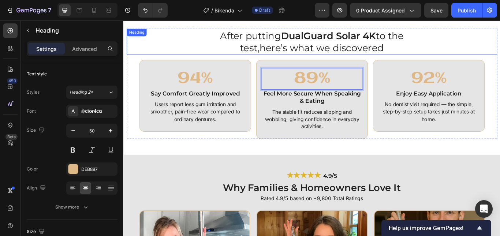
click at [317, 51] on h2 "After putting DualGuard Solar 4K to the test,here’s what we discovered" at bounding box center [342, 45] width 269 height 30
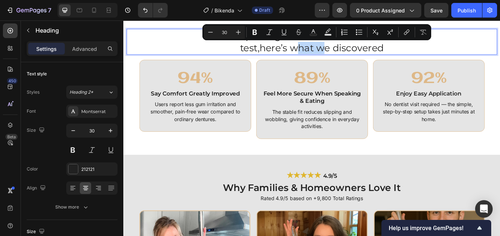
click at [317, 51] on p "After putting DualGuard Solar 4K to the test,here’s what we discovered" at bounding box center [343, 45] width 268 height 29
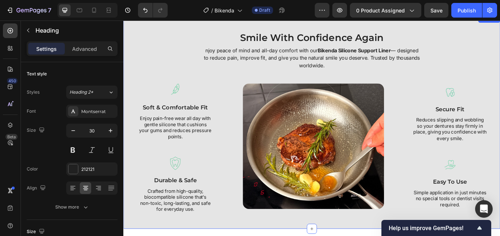
scroll to position [832, 0]
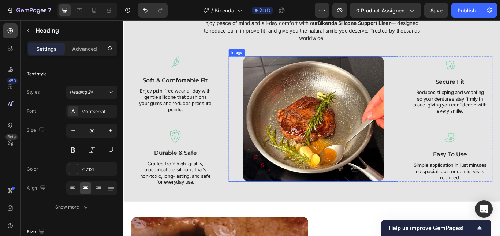
click at [284, 77] on img at bounding box center [345, 135] width 165 height 146
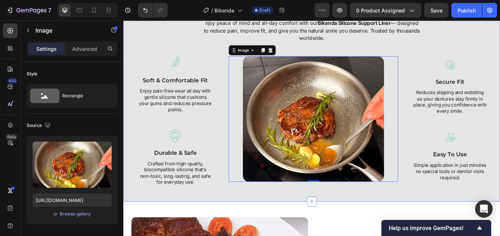
click at [228, 52] on div "Smile With Confidence Again Heading njoy peace of mind and all-day comfort with…" at bounding box center [343, 107] width 432 height 213
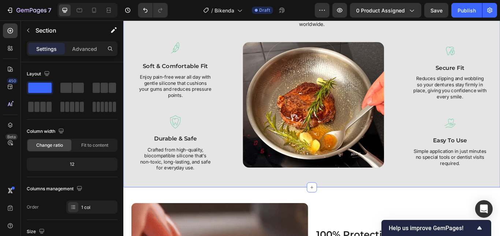
scroll to position [905, 0]
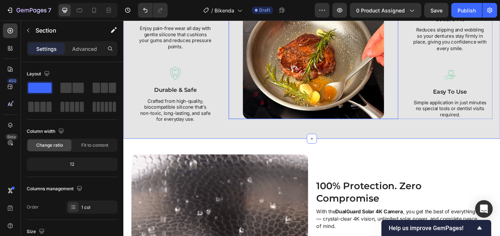
click at [304, 78] on img at bounding box center [345, 62] width 165 height 146
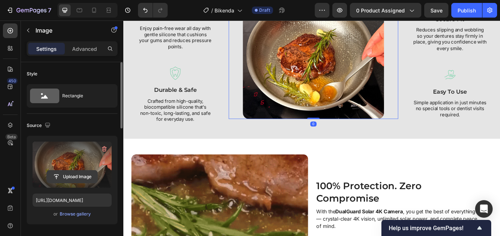
click at [80, 171] on input "file" at bounding box center [72, 177] width 51 height 12
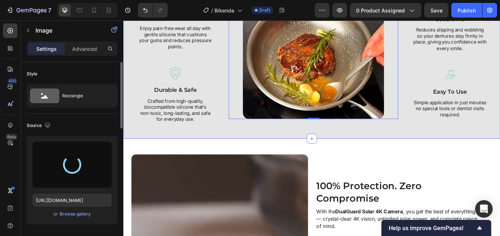
scroll to position [868, 0]
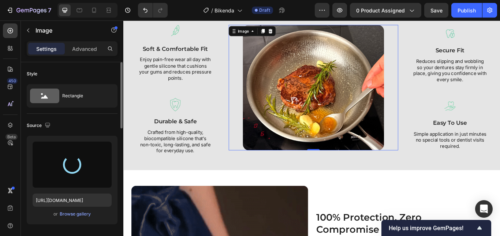
type input "[URL][DOMAIN_NAME]"
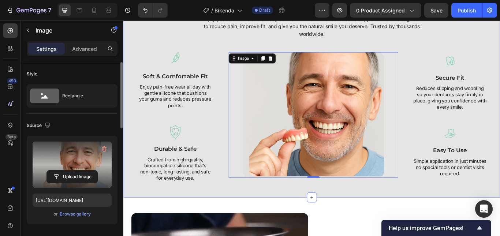
scroll to position [832, 0]
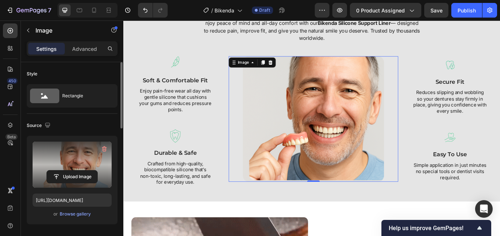
click at [404, 179] on img at bounding box center [345, 135] width 165 height 146
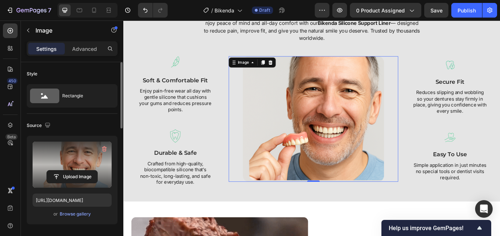
click at [428, 167] on div at bounding box center [345, 135] width 198 height 146
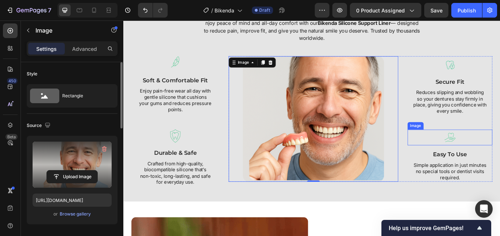
click at [461, 155] on div at bounding box center [504, 157] width 99 height 18
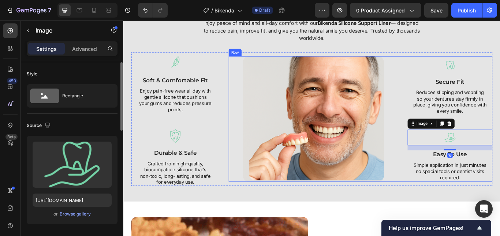
click at [441, 170] on div "Image Image secure fit Text Block Reduces slipping and wobbling so your denture…" at bounding box center [400, 135] width 308 height 146
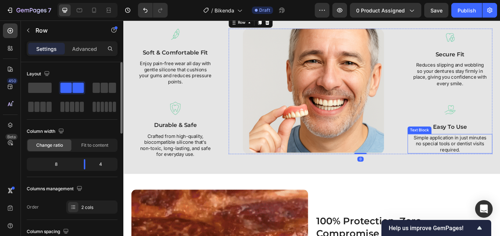
scroll to position [905, 0]
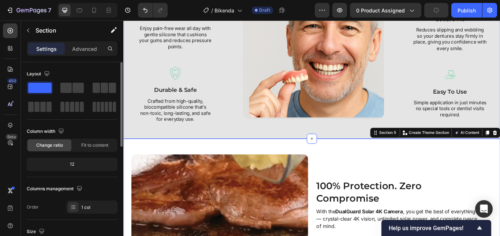
click at [377, 154] on div "Smile With Confidence Again Heading njoy peace of mind and all-day comfort with…" at bounding box center [342, 33] width 439 height 249
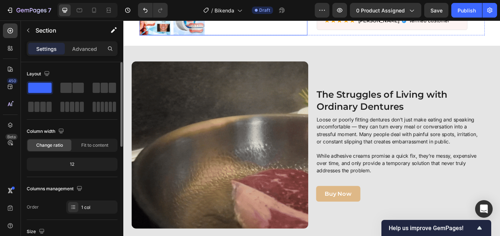
scroll to position [293, 0]
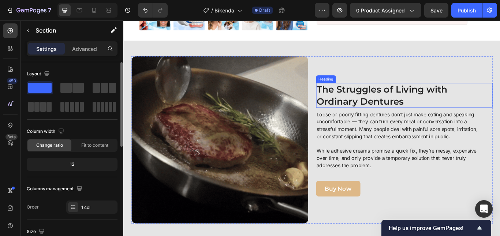
click at [365, 121] on strong "The Struggles of Living with Ordinary Dentures" at bounding box center [425, 107] width 153 height 27
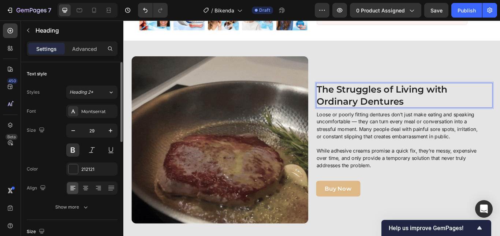
click at [466, 121] on strong "The Struggles of Living with Ordinary Dentures" at bounding box center [425, 107] width 153 height 27
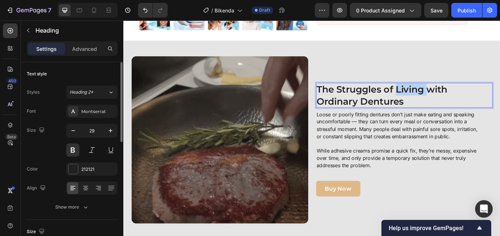
click at [466, 121] on strong "The Struggles of Living with Ordinary Dentures" at bounding box center [425, 107] width 153 height 27
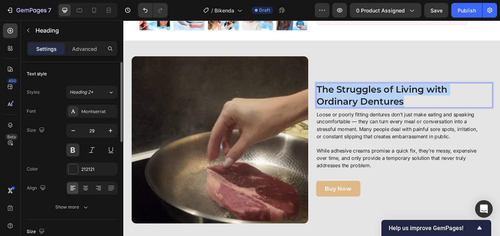
click at [466, 121] on strong "The Struggles of Living with Ordinary Dentures" at bounding box center [425, 107] width 153 height 27
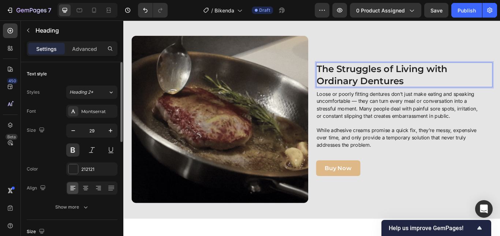
scroll to position [330, 0]
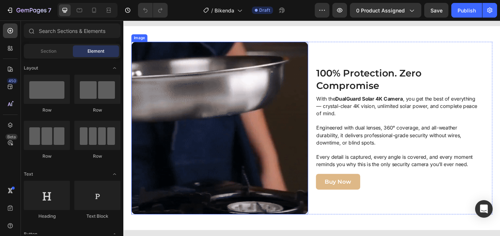
scroll to position [1025, 0]
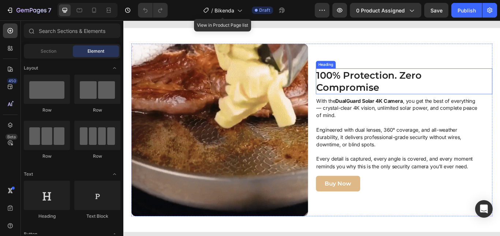
click at [353, 93] on h2 "100% Protection. Zero Compromise" at bounding box center [441, 92] width 186 height 30
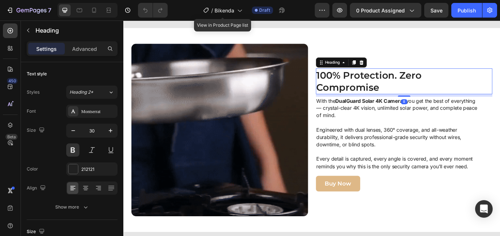
click at [405, 103] on h2 "100% Protection. Zero Compromise" at bounding box center [441, 92] width 186 height 30
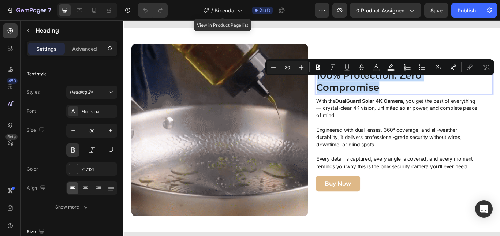
scroll to position [1032, 0]
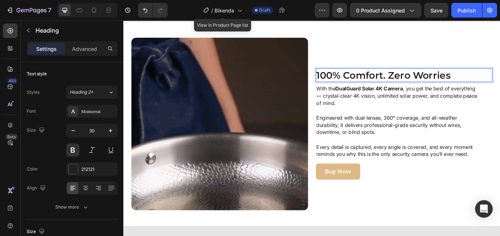
click at [379, 104] on strong "DualGuard Solar 4K Camera" at bounding box center [410, 99] width 79 height 7
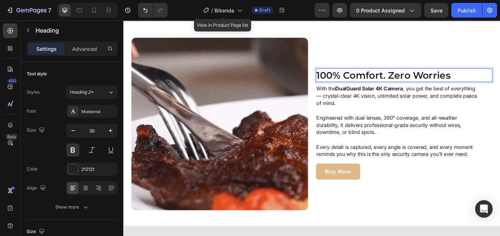
click at [379, 104] on strong "DualGuard Solar 4K Camera" at bounding box center [410, 99] width 79 height 7
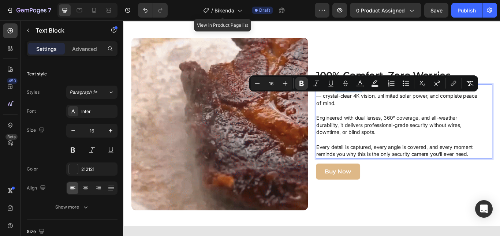
click at [385, 123] on p "With the DualGuard Solar 4K Camera , you get the best of everything — crystal-c…" at bounding box center [443, 113] width 189 height 34
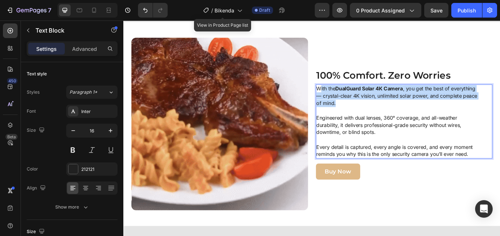
drag, startPoint x: 364, startPoint y: 124, endPoint x: 349, endPoint y: 109, distance: 22.0
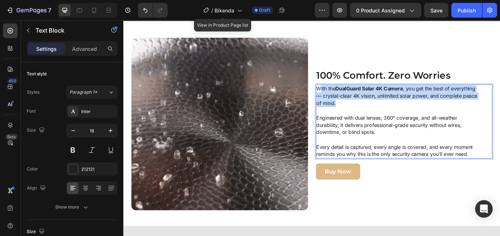
click at [349, 109] on p "With the DualGuard Solar 4K Camera , you get the best of everything — crystal-c…" at bounding box center [443, 113] width 189 height 34
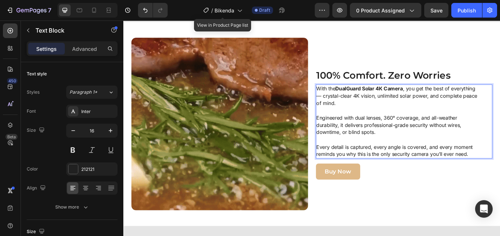
click at [349, 107] on p "With the DualGuard Solar 4K Camera , you get the best of everything — crystal-c…" at bounding box center [443, 113] width 189 height 34
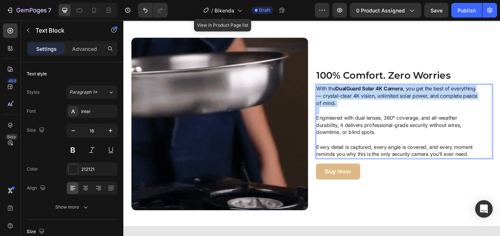
drag, startPoint x: 347, startPoint y: 107, endPoint x: 374, endPoint y: 133, distance: 36.8
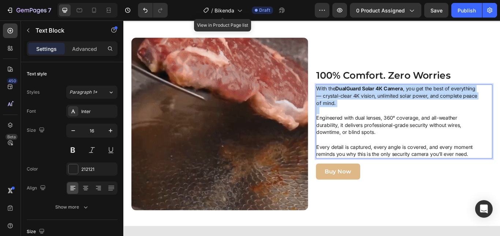
click at [374, 130] on p "With the DualGuard Solar 4K Camera , you get the best of everything — crystal-c…" at bounding box center [443, 113] width 189 height 34
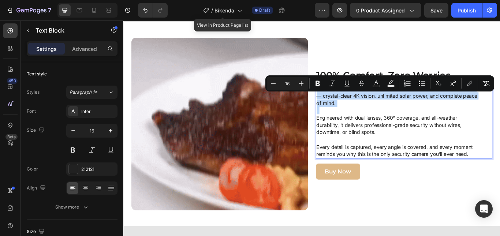
click at [371, 126] on p "With the DualGuard Solar 4K Camera , you get the best of everything — crystal-c…" at bounding box center [443, 113] width 189 height 34
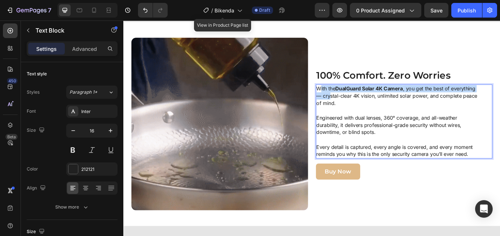
drag, startPoint x: 349, startPoint y: 107, endPoint x: 361, endPoint y: 119, distance: 16.8
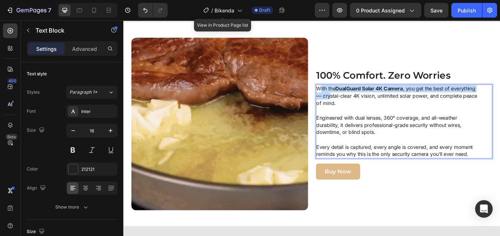
click at [361, 119] on p "With the DualGuard Solar 4K Camera , you get the best of everything — crystal-c…" at bounding box center [443, 113] width 189 height 34
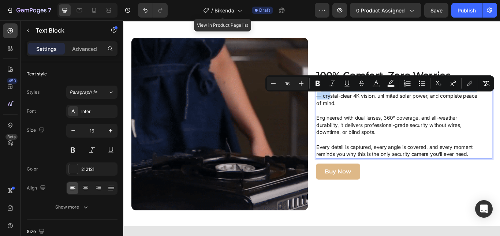
click at [349, 111] on p "With the DualGuard Solar 4K Camera , you get the best of everything — crystal-c…" at bounding box center [443, 113] width 189 height 34
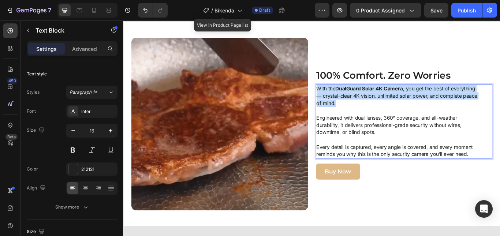
drag, startPoint x: 347, startPoint y: 109, endPoint x: 367, endPoint y: 127, distance: 26.4
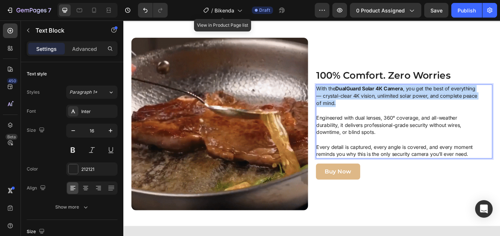
click at [367, 127] on p "With the DualGuard Solar 4K Camera , you get the best of everything — crystal-c…" at bounding box center [443, 113] width 189 height 34
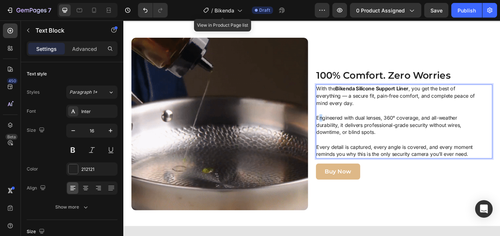
drag, startPoint x: 348, startPoint y: 143, endPoint x: 353, endPoint y: 146, distance: 6.4
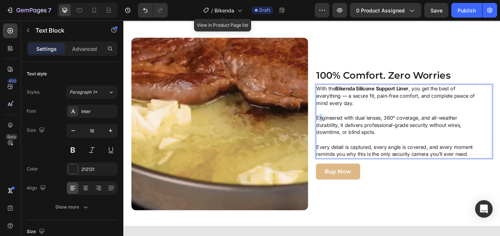
click at [353, 146] on p "Engineered with dual lenses, 360° coverage, and all-weather durability, it deli…" at bounding box center [443, 147] width 189 height 34
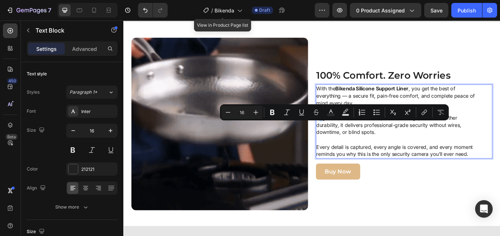
click at [350, 145] on p "Engineered with dual lenses, 360° coverage, and all-weather durability, it deli…" at bounding box center [443, 147] width 189 height 34
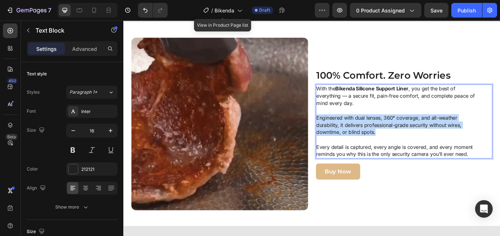
drag, startPoint x: 346, startPoint y: 144, endPoint x: 421, endPoint y: 160, distance: 75.9
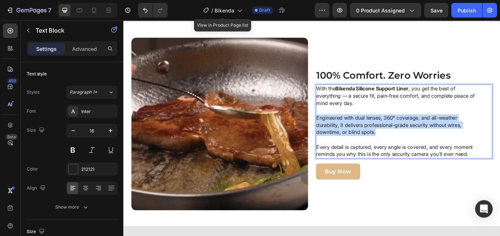
click at [421, 160] on p "Engineered with dual lenses, 360° coverage, and all-weather durability, it deli…" at bounding box center [443, 147] width 189 height 34
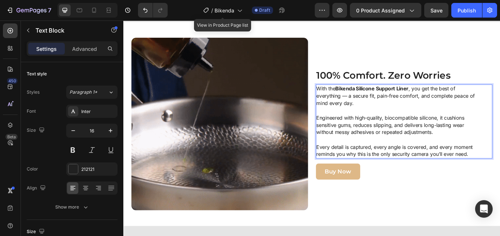
click at [354, 181] on p "Every detail is captured, every angle is covered, and every moment reminds you …" at bounding box center [443, 172] width 189 height 17
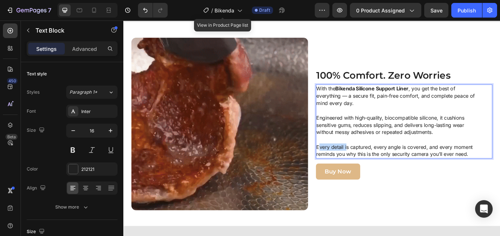
drag, startPoint x: 347, startPoint y: 176, endPoint x: 379, endPoint y: 181, distance: 32.2
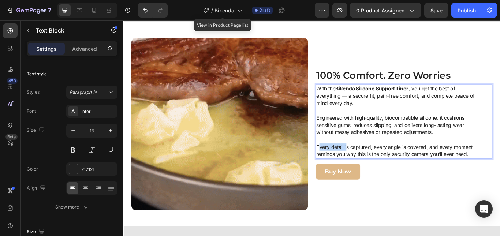
click at [379, 181] on p "Every detail is captured, every angle is covered, and every moment reminds you …" at bounding box center [443, 172] width 189 height 17
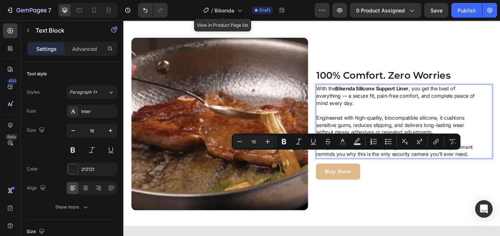
click at [351, 181] on p "Every detail is captured, every angle is covered, and every moment reminds you …" at bounding box center [443, 172] width 189 height 17
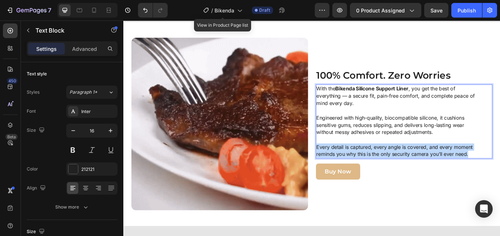
drag, startPoint x: 346, startPoint y: 178, endPoint x: 525, endPoint y: 188, distance: 178.9
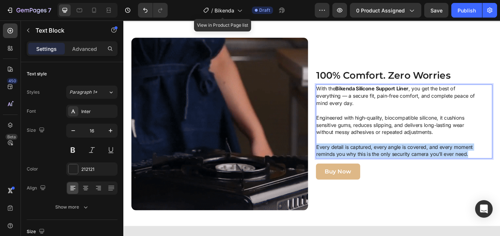
click at [500, 181] on p "Every detail is captured, every angle is covered, and every moment reminds you …" at bounding box center [443, 172] width 189 height 17
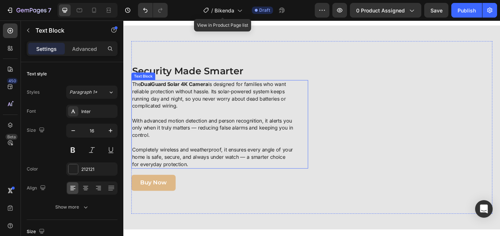
scroll to position [1288, 0]
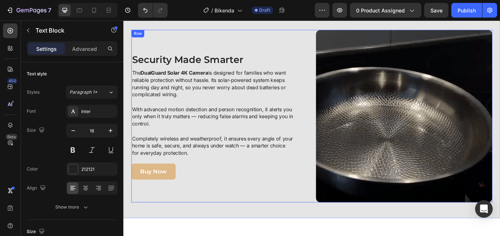
click at [179, 70] on h2 "Security Made Smarter" at bounding box center [236, 66] width 206 height 16
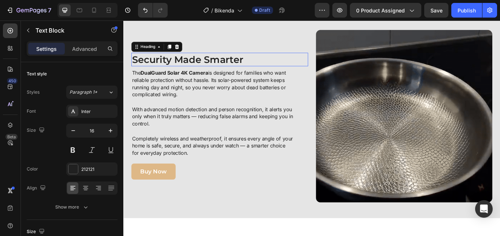
click at [179, 70] on h2 "Security Made Smarter" at bounding box center [236, 66] width 206 height 16
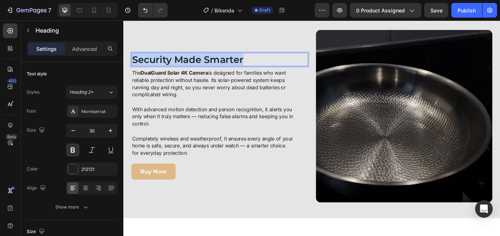
click at [179, 70] on p "Security Made Smarter" at bounding box center [235, 66] width 205 height 14
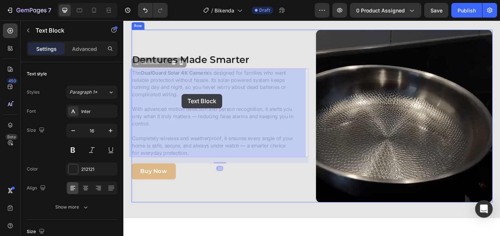
drag, startPoint x: 137, startPoint y: 83, endPoint x: 188, endPoint y: 106, distance: 56.5
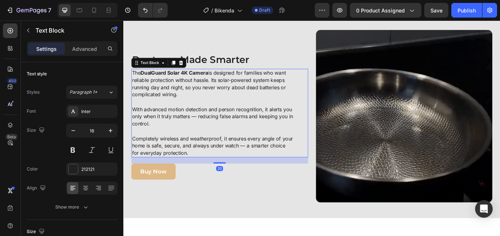
click at [188, 107] on p "The DualGuard Solar 4K Camera is designed for families who want reliable protec…" at bounding box center [227, 99] width 189 height 42
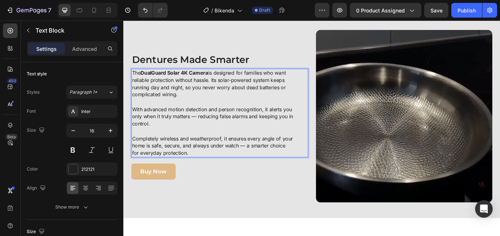
click at [133, 80] on p "The DualGuard Solar 4K Camera is designed for families who want reliable protec…" at bounding box center [227, 99] width 189 height 42
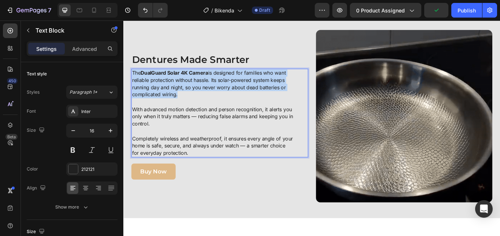
drag, startPoint x: 131, startPoint y: 79, endPoint x: 182, endPoint y: 107, distance: 57.5
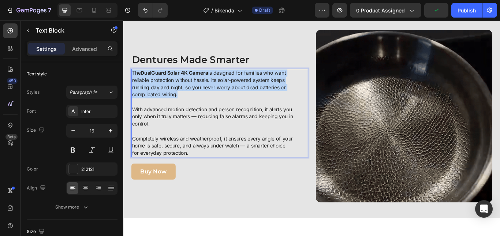
click at [182, 107] on p "The DualGuard Solar 4K Camera is designed for families who want reliable protec…" at bounding box center [227, 99] width 189 height 42
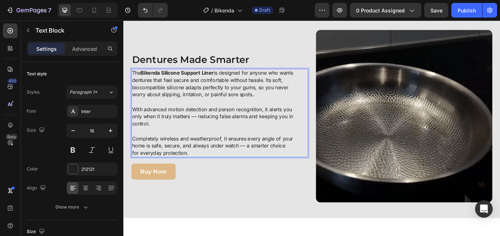
click at [157, 137] on p "With advanced motion detection and person recognition, it alerts you only when …" at bounding box center [227, 137] width 189 height 34
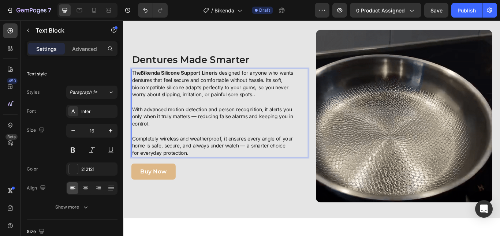
click at [133, 123] on p "With advanced motion detection and person recognition, it alerts you only when …" at bounding box center [227, 137] width 189 height 34
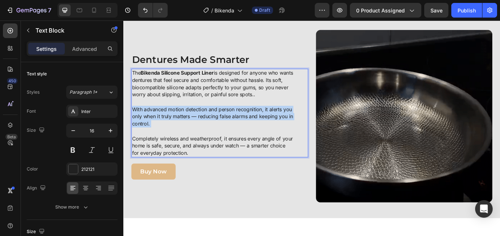
drag, startPoint x: 133, startPoint y: 123, endPoint x: 158, endPoint y: 139, distance: 29.6
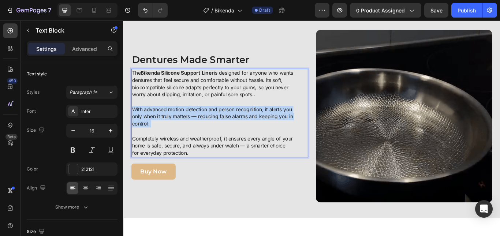
click at [159, 139] on p "With advanced motion detection and person recognition, it alerts you only when …" at bounding box center [227, 137] width 189 height 34
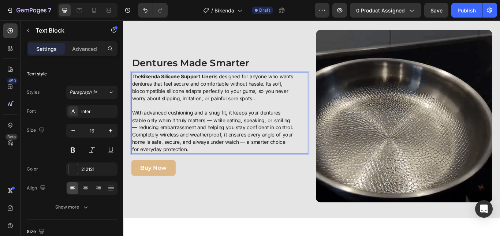
click at [140, 141] on p "With advanced cushioning and a snug fit, it keeps your dentures stable only whe…" at bounding box center [227, 137] width 189 height 26
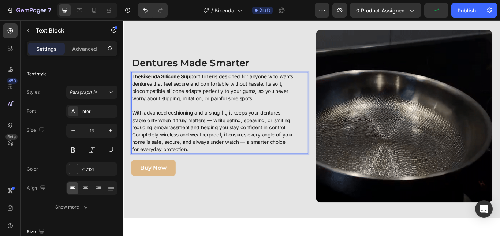
click at [313, 144] on p "With advanced cushioning and a snug fit, it keeps your dentures stable only whe…" at bounding box center [227, 137] width 189 height 26
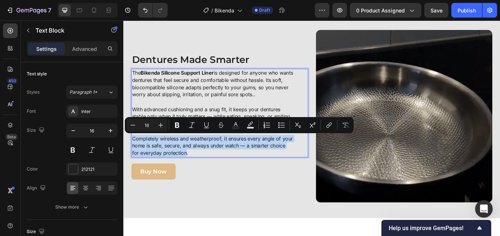
drag, startPoint x: 132, startPoint y: 156, endPoint x: 185, endPoint y: 175, distance: 56.1
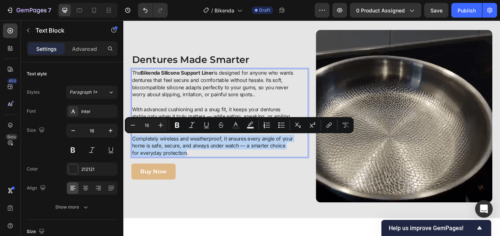
click at [185, 175] on p "Completely wireless and weatherproof, it ensures every angle of your home is sa…" at bounding box center [227, 167] width 189 height 26
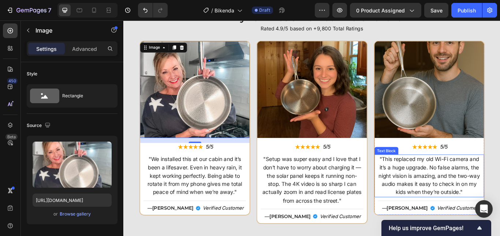
scroll to position [1691, 0]
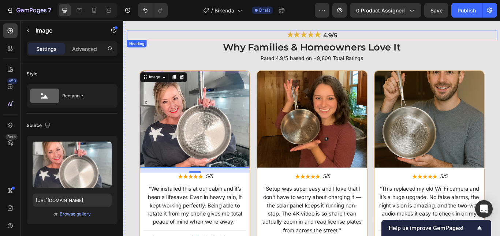
click at [209, 36] on h2 "★★★★★ 4.9/5" at bounding box center [343, 38] width 432 height 12
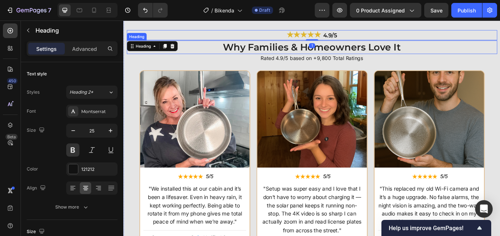
click at [199, 50] on h2 "Why Families & Homeowners Love It" at bounding box center [343, 52] width 432 height 16
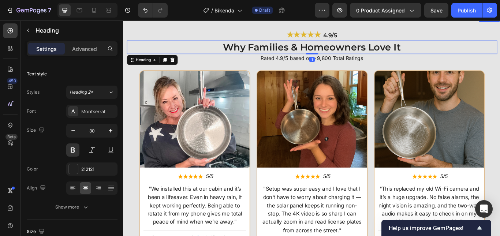
click at [500, 78] on div "★★★★★ 4.9/5 Heading Why Families & Homeowners Love It Heading 1 Rated 4.9/5 bas…" at bounding box center [343, 165] width 432 height 266
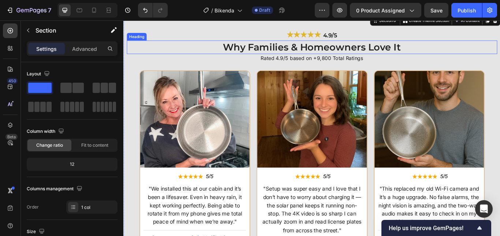
click at [284, 52] on h2 "Why Families & Homeowners Love It" at bounding box center [343, 52] width 432 height 16
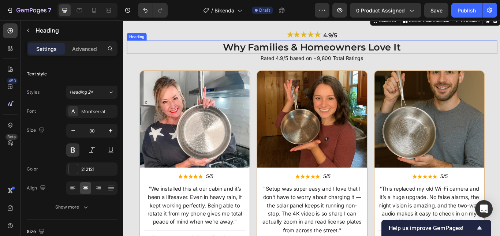
click at [284, 52] on h2 "Why Families & Homeowners Love It" at bounding box center [343, 52] width 432 height 16
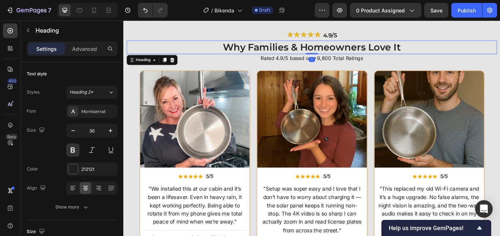
click at [284, 52] on p "Why Families & Homeowners Love It" at bounding box center [343, 52] width 431 height 14
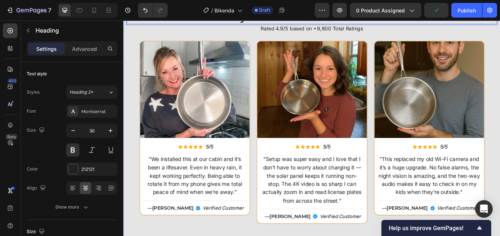
scroll to position [1728, 0]
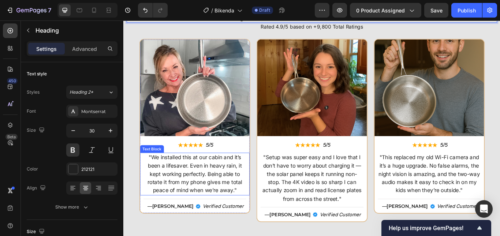
click at [215, 186] on p ""We installed this at our cabin and it’s been a lifesaver. Even in heavy rain, …" at bounding box center [206, 200] width 118 height 48
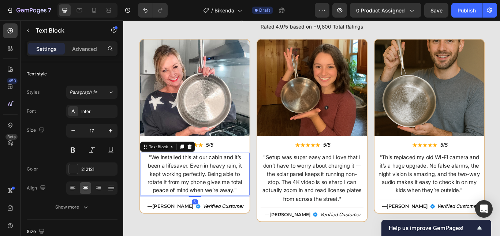
click at [217, 186] on p ""We installed this at our cabin and it’s been a lifesaver. Even in heavy rain, …" at bounding box center [206, 200] width 118 height 48
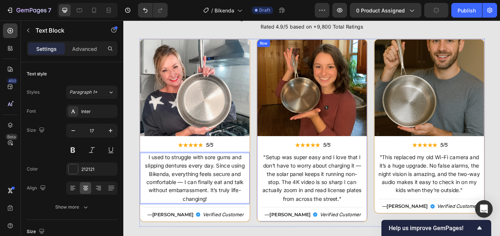
click at [302, 173] on div "Image ★★★★★ Text Block 5/5 Text Block Row "Setup was super easy and I love that…" at bounding box center [343, 149] width 128 height 212
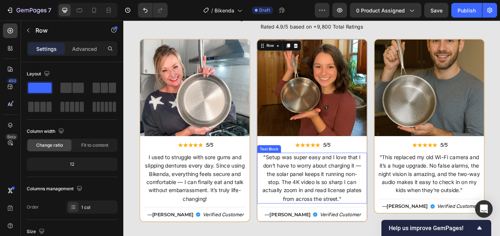
click at [297, 179] on p ""Setup was super easy and I love that I don’t have to worry about charging it —…" at bounding box center [343, 205] width 118 height 58
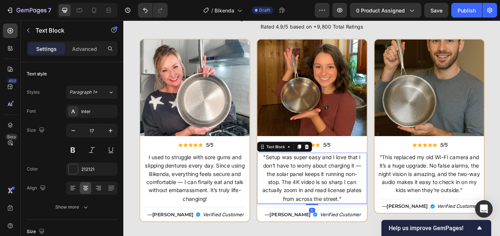
click at [286, 180] on p ""Setup was super easy and I love that I don’t have to worry about charging it —…" at bounding box center [343, 205] width 118 height 58
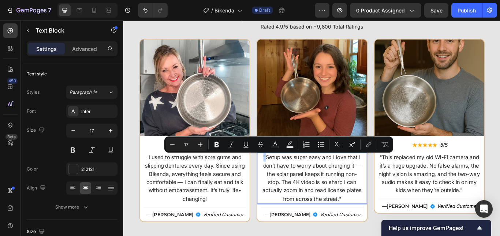
click at [286, 180] on p ""Setup was super easy and I love that I don’t have to worry about charging it —…" at bounding box center [343, 205] width 118 height 58
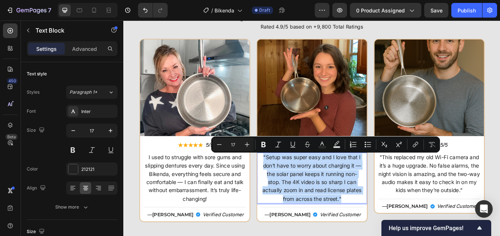
drag, startPoint x: 285, startPoint y: 179, endPoint x: 382, endPoint y: 229, distance: 108.9
click at [382, 229] on p ""Setup was super easy and I love that I don’t have to worry about charging it —…" at bounding box center [343, 205] width 118 height 58
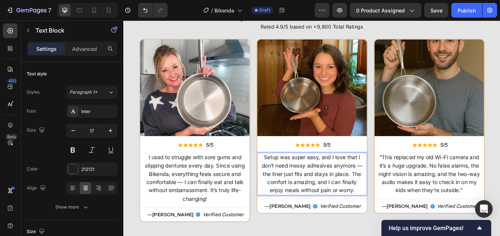
click at [284, 180] on p "Setup was super easy, and I love that I don’t need messy adhesives anymore — th…" at bounding box center [343, 200] width 118 height 48
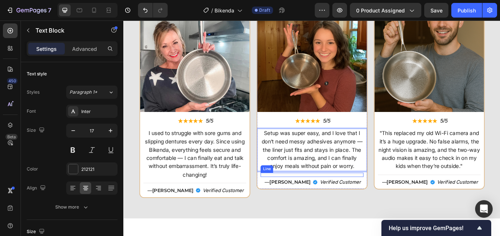
scroll to position [1764, 0]
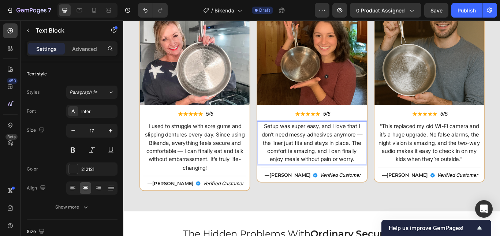
click at [391, 182] on p "Setup was super easy, and I love that I don’t need messy adhesives anymore — th…" at bounding box center [343, 163] width 118 height 48
click at [287, 145] on p "Setup was super easy, and I love that I don’t need messy adhesives anymore — th…" at bounding box center [343, 163] width 118 height 48
click at [286, 143] on p "Setup was super easy, and I love that I don’t need messy adhesives anymore — th…" at bounding box center [343, 163] width 118 height 48
click at [162, 147] on p "I used to struggle with sore gums and slipping dentures every day. Since using …" at bounding box center [206, 168] width 118 height 58
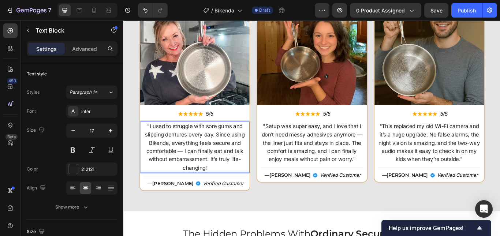
click at [221, 190] on p ""I used to struggle with sore gums and slipping dentures every day. Since using…" at bounding box center [206, 168] width 118 height 58
click at [454, 166] on p ""This replaced my old Wi-Fi camera and it’s a huge upgrade. No false alarms, th…" at bounding box center [480, 163] width 118 height 48
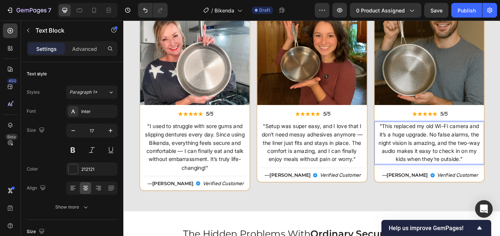
click at [421, 150] on p ""This replaced my old Wi-Fi camera and it’s a huge upgrade. No false alarms, th…" at bounding box center [480, 163] width 118 height 48
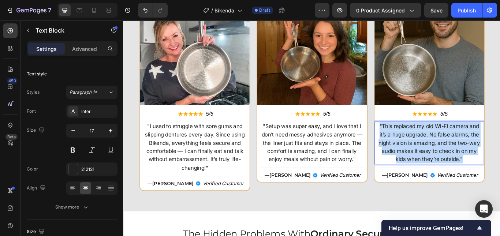
click at [421, 149] on p ""This replaced my old Wi-Fi camera and it’s a huge upgrade. No false alarms, th…" at bounding box center [480, 163] width 118 height 48
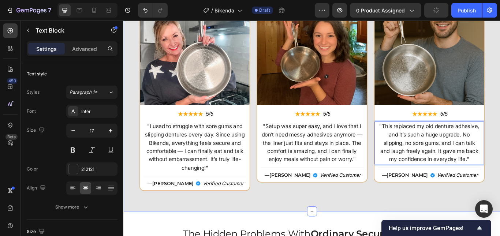
click at [324, 230] on div "★★★★★ 4.9/5 Heading Why Denture Wearers Love Bikenda Heading Rated 4.9/5 based …" at bounding box center [342, 91] width 439 height 302
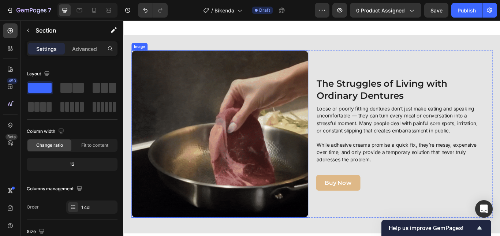
scroll to position [336, 0]
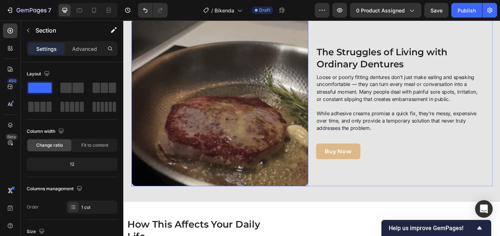
click at [246, 93] on img at bounding box center [236, 116] width 206 height 195
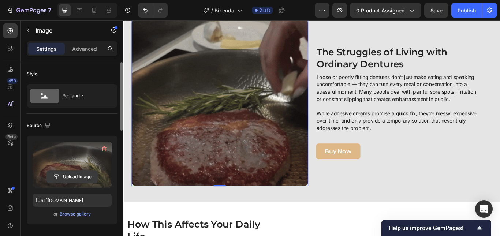
click at [69, 174] on input "file" at bounding box center [72, 177] width 51 height 12
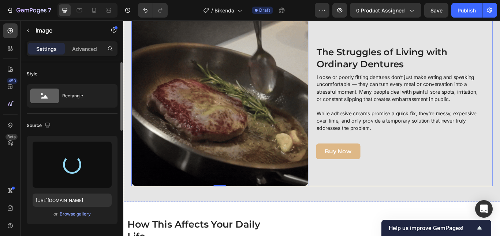
type input "https://cdn.shopify.com/s/files/1/0808/8620/2710/files/gempages_585570282693985…"
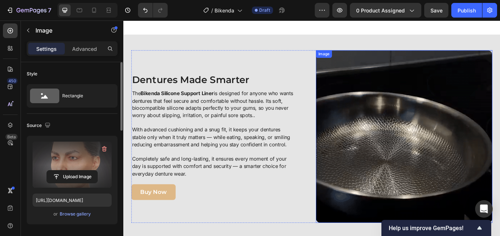
scroll to position [1288, 0]
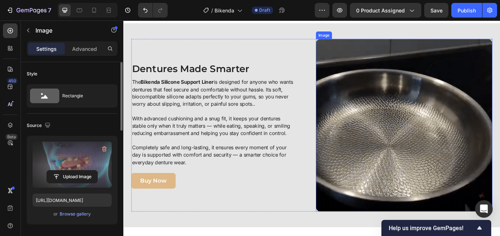
click at [391, 149] on img at bounding box center [451, 142] width 206 height 201
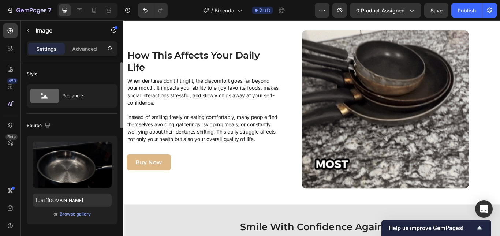
scroll to position [593, 0]
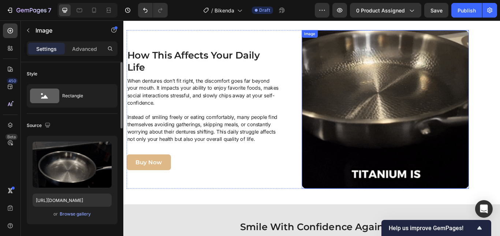
click at [369, 76] on img at bounding box center [428, 124] width 195 height 185
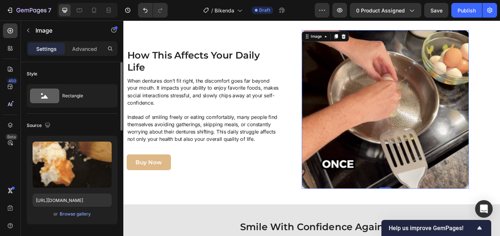
click at [336, 154] on img at bounding box center [428, 124] width 195 height 185
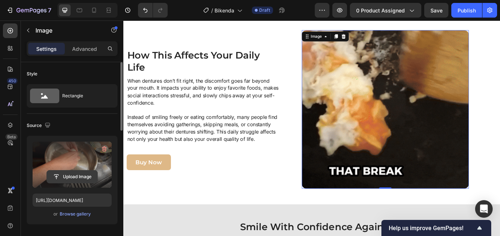
click at [71, 176] on input "file" at bounding box center [72, 177] width 51 height 12
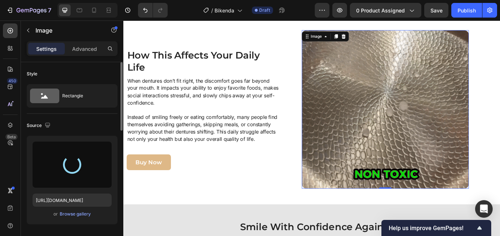
type input "https://cdn.shopify.com/s/files/1/0808/8620/2710/files/gempages_585570282693985…"
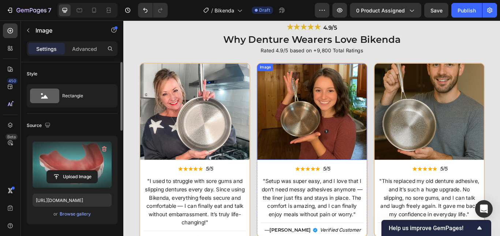
scroll to position [1721, 0]
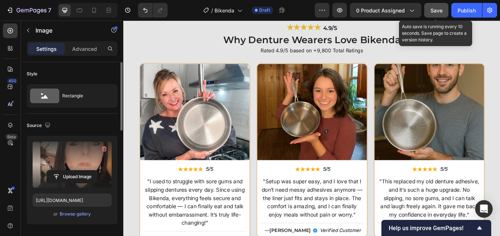
click at [442, 10] on span "Save" at bounding box center [437, 10] width 12 height 6
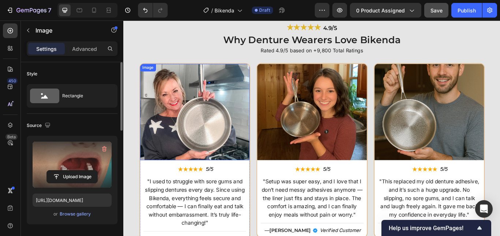
click at [200, 134] on img at bounding box center [206, 127] width 128 height 112
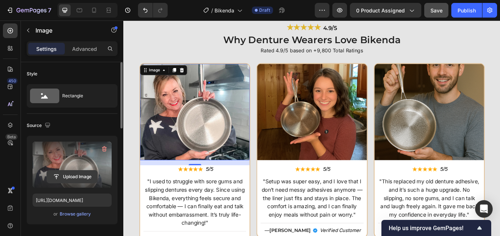
click at [71, 176] on input "file" at bounding box center [72, 177] width 51 height 12
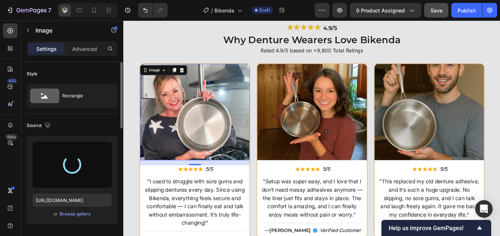
type input "https://cdn.shopify.com/s/files/1/0808/8620/2710/files/gempages_585570282693985…"
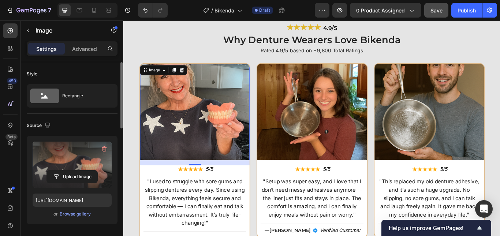
click at [199, 98] on img at bounding box center [206, 127] width 128 height 112
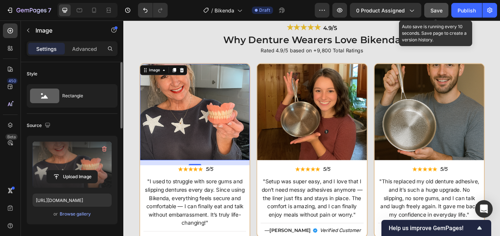
click at [441, 13] on span "Save" at bounding box center [437, 10] width 12 height 6
